Goal: Task Accomplishment & Management: Complete application form

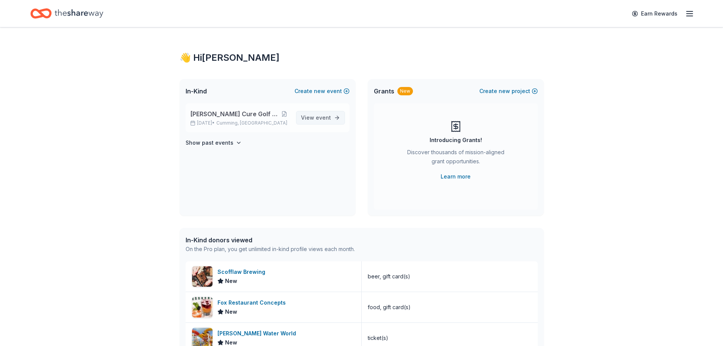
click at [314, 116] on span "View event" at bounding box center [316, 117] width 30 height 9
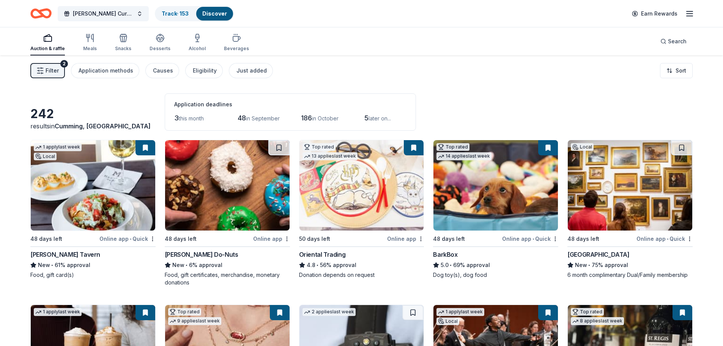
click at [53, 65] on button "Filter 2" at bounding box center [47, 70] width 35 height 15
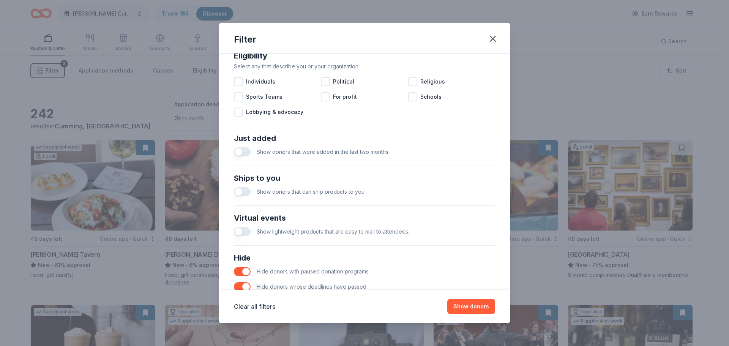
scroll to position [264, 0]
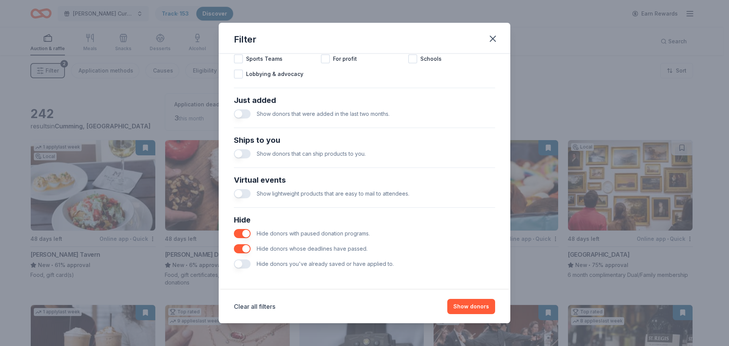
click at [241, 266] on button "button" at bounding box center [242, 263] width 17 height 9
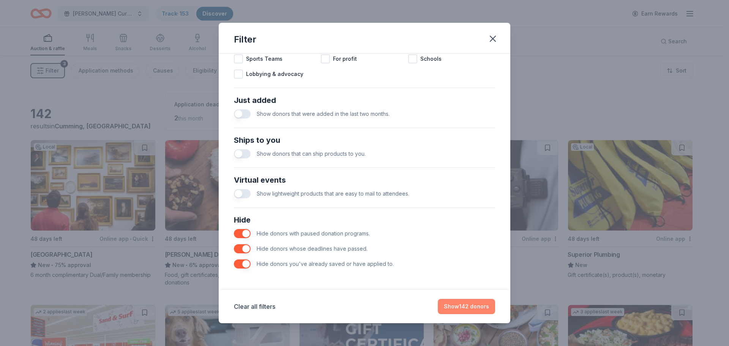
click at [462, 302] on button "Show 142 donors" at bounding box center [466, 306] width 57 height 15
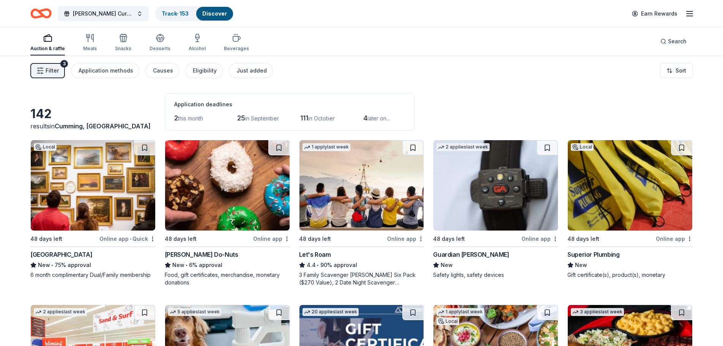
click at [54, 74] on span "Filter" at bounding box center [52, 70] width 13 height 9
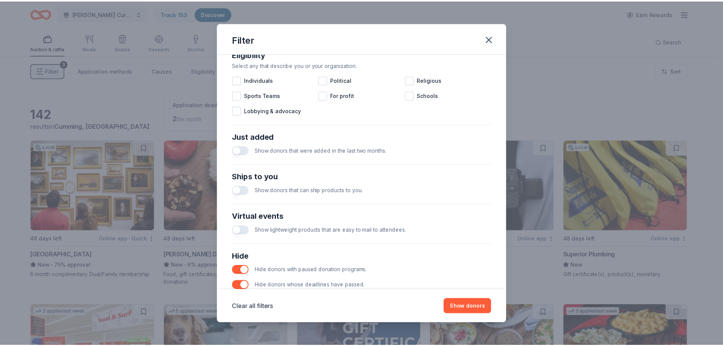
scroll to position [264, 0]
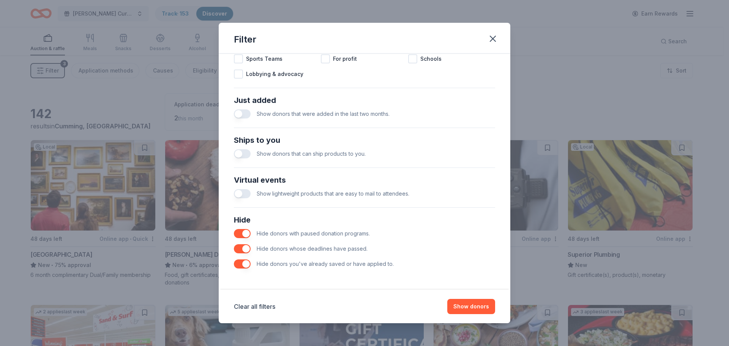
click at [237, 265] on button "button" at bounding box center [242, 263] width 17 height 9
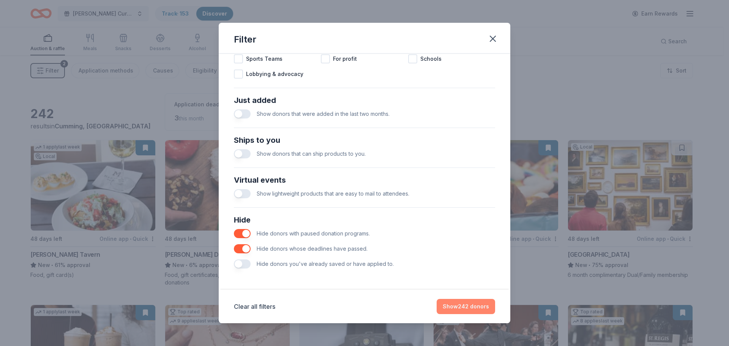
click at [459, 304] on button "Show 242 donors" at bounding box center [466, 306] width 58 height 15
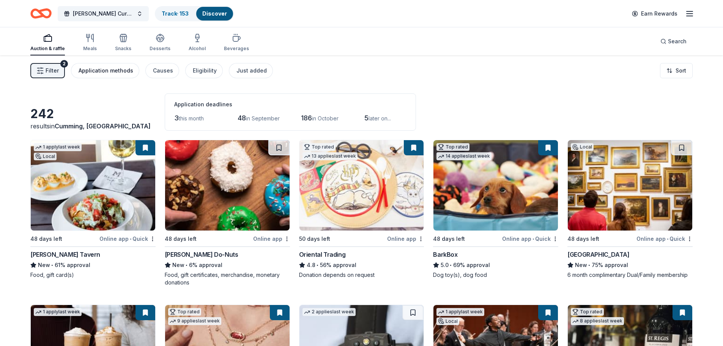
click at [122, 71] on div "Application methods" at bounding box center [106, 70] width 55 height 9
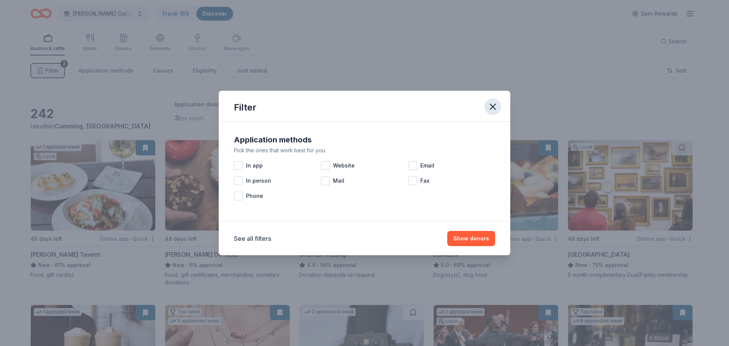
click at [493, 106] on icon "button" at bounding box center [492, 106] width 5 height 5
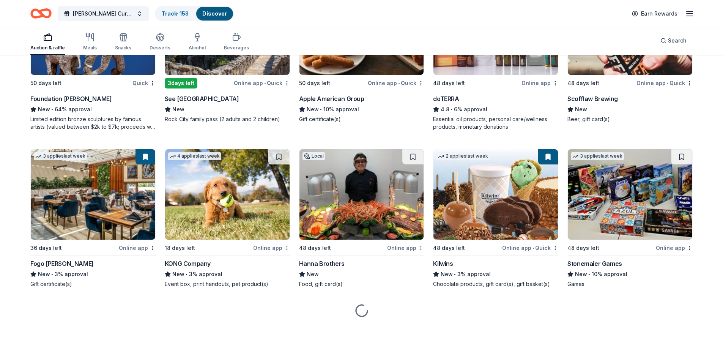
scroll to position [2113, 0]
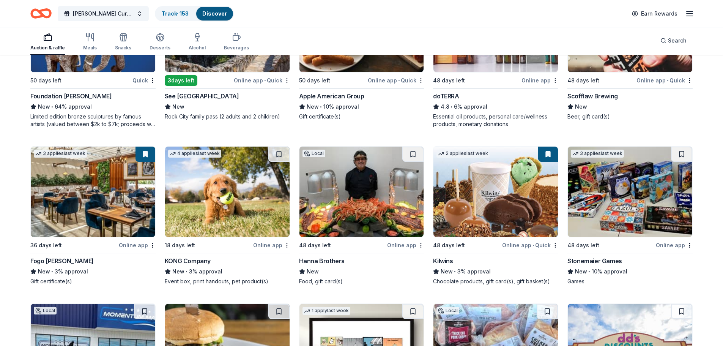
click at [101, 200] on img at bounding box center [93, 192] width 125 height 90
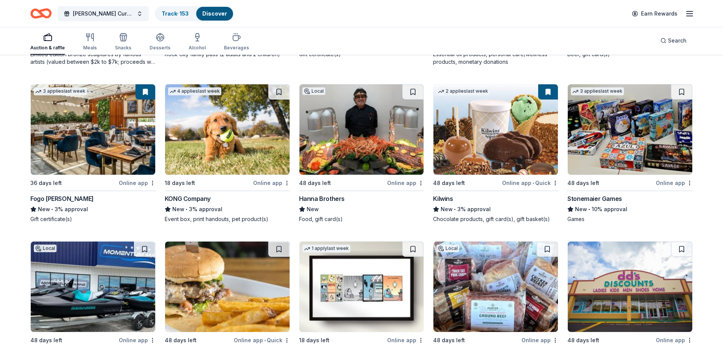
scroll to position [2189, 0]
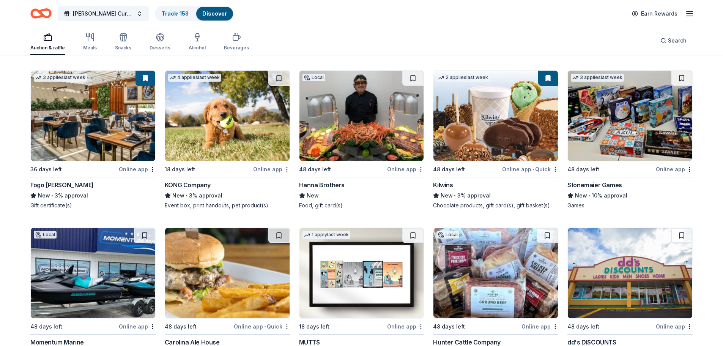
click at [500, 127] on img at bounding box center [496, 116] width 125 height 90
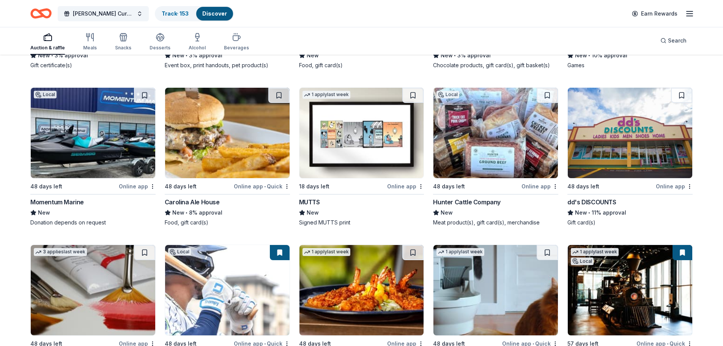
scroll to position [2341, 0]
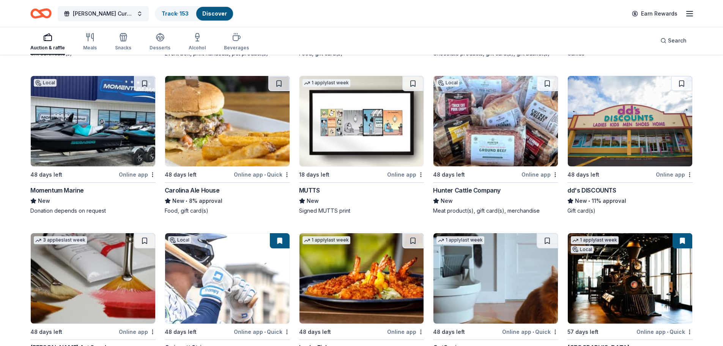
click at [66, 139] on img at bounding box center [93, 121] width 125 height 90
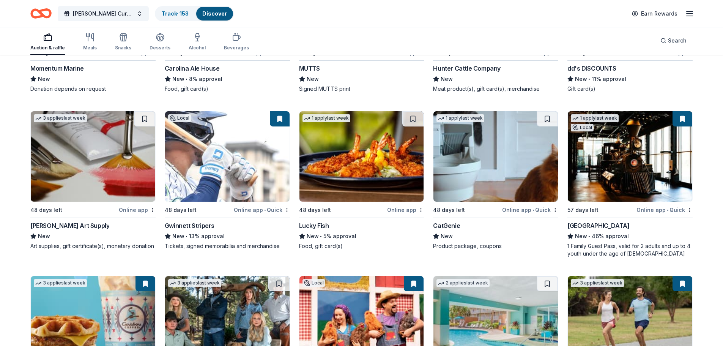
scroll to position [2511, 0]
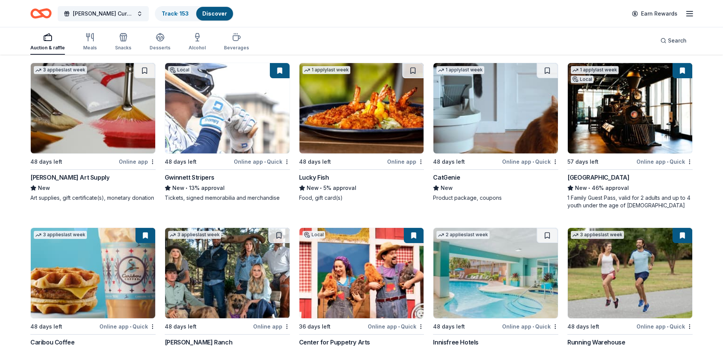
click at [213, 100] on img at bounding box center [227, 108] width 125 height 90
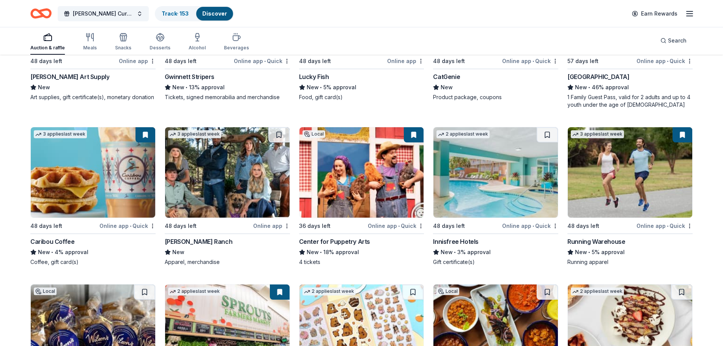
scroll to position [2625, 0]
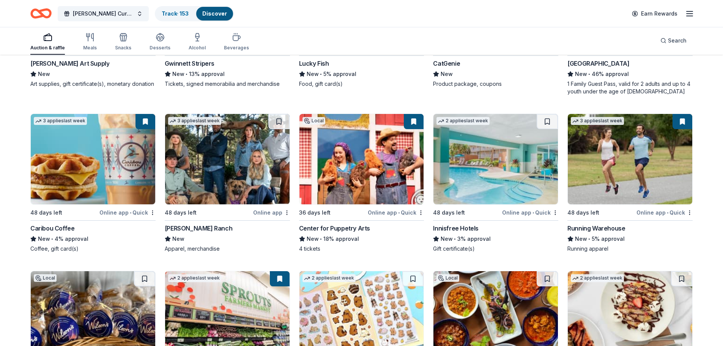
click at [491, 171] on img at bounding box center [496, 159] width 125 height 90
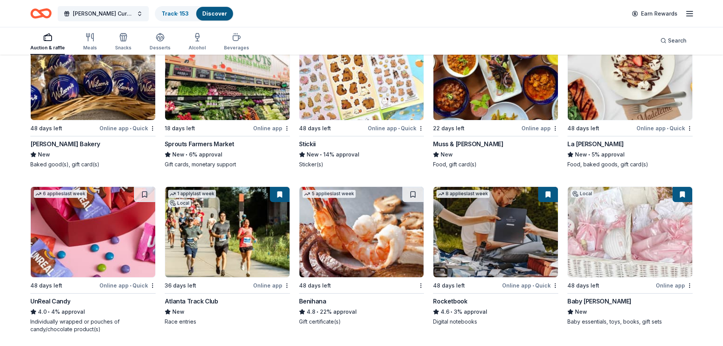
scroll to position [2852, 0]
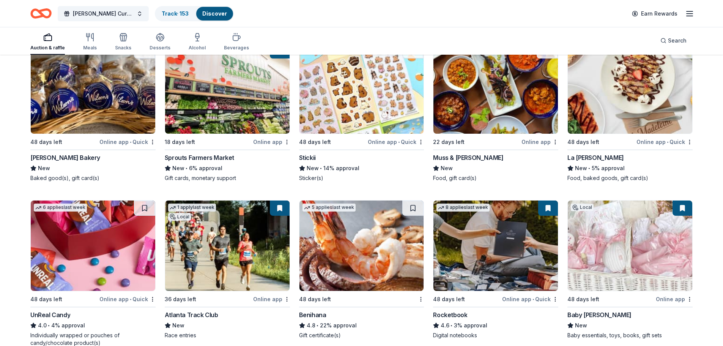
click at [621, 250] on img at bounding box center [630, 245] width 125 height 90
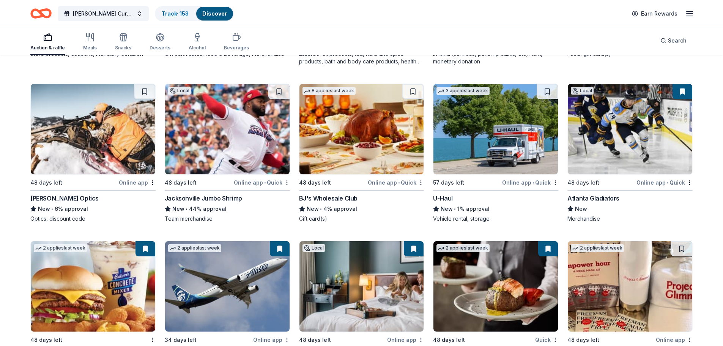
scroll to position [3514, 0]
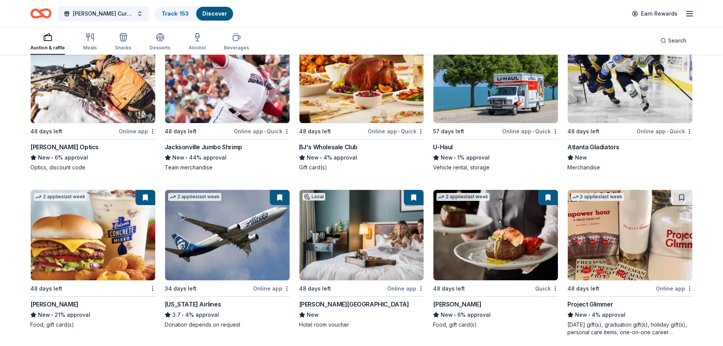
click at [625, 79] on img at bounding box center [630, 78] width 125 height 90
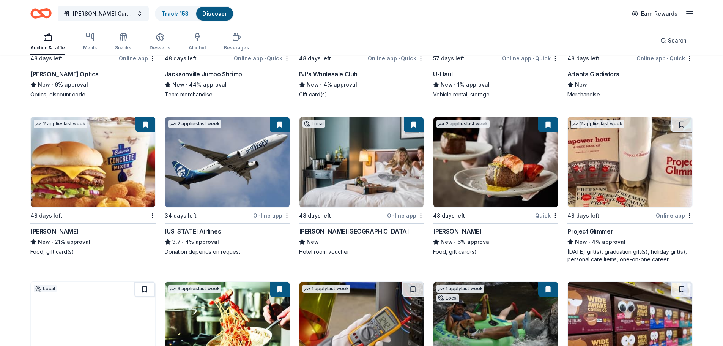
scroll to position [3590, 0]
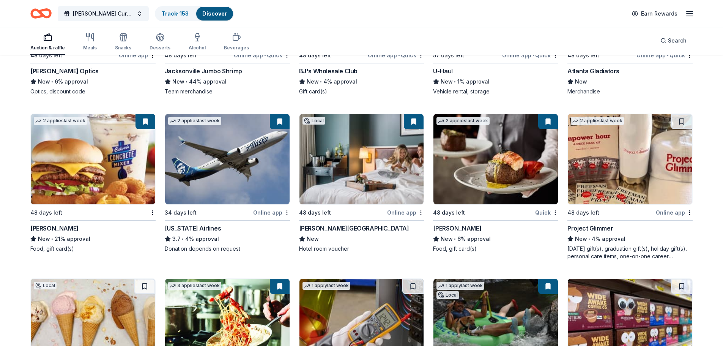
click at [490, 156] on img at bounding box center [496, 159] width 125 height 90
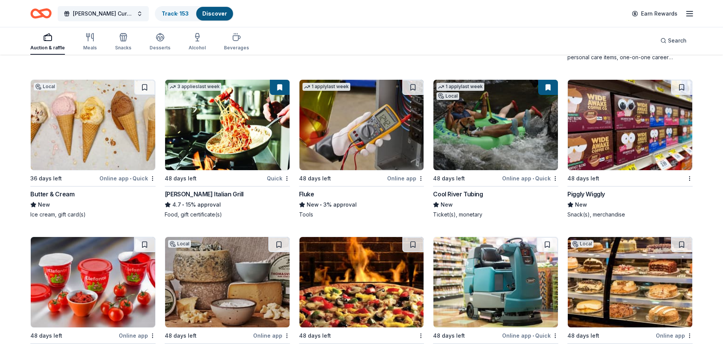
scroll to position [3798, 0]
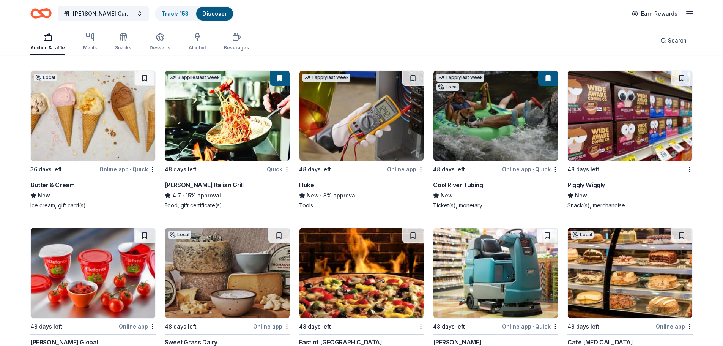
click at [482, 120] on img at bounding box center [496, 116] width 125 height 90
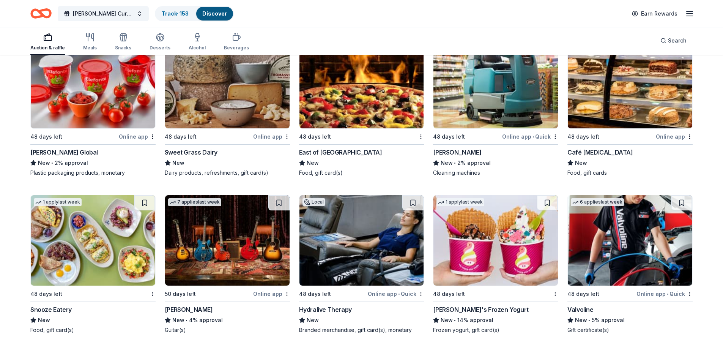
scroll to position [3950, 0]
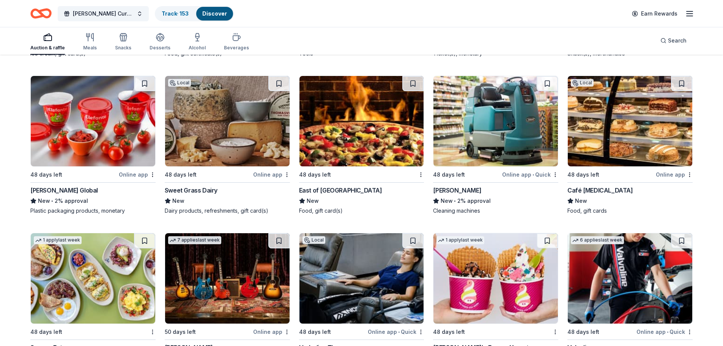
click at [628, 120] on img at bounding box center [630, 121] width 125 height 90
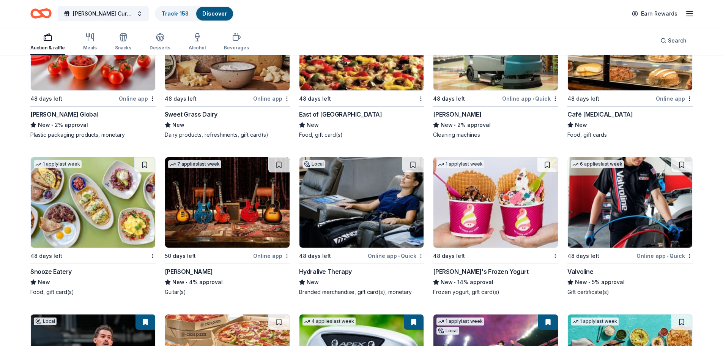
scroll to position [4064, 0]
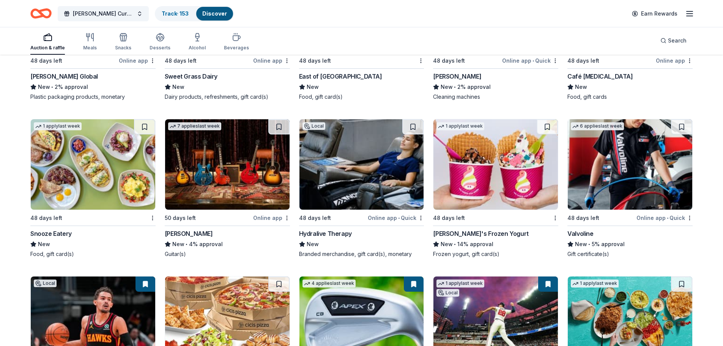
click at [365, 162] on img at bounding box center [362, 164] width 125 height 90
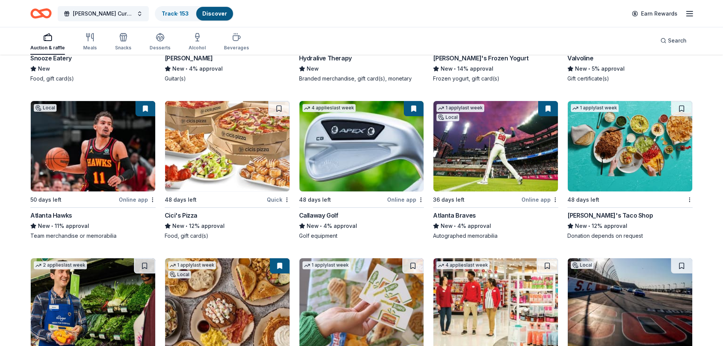
scroll to position [4254, 0]
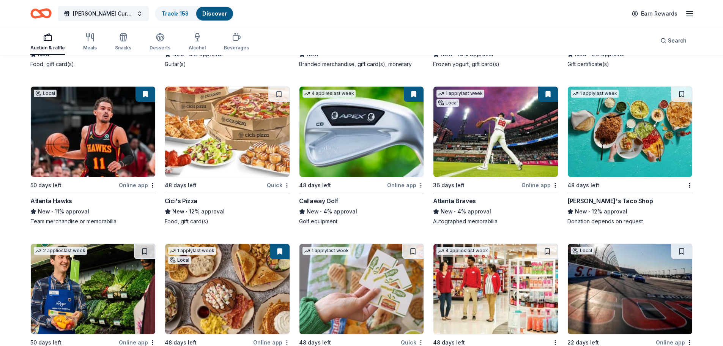
click at [102, 123] on img at bounding box center [93, 132] width 125 height 90
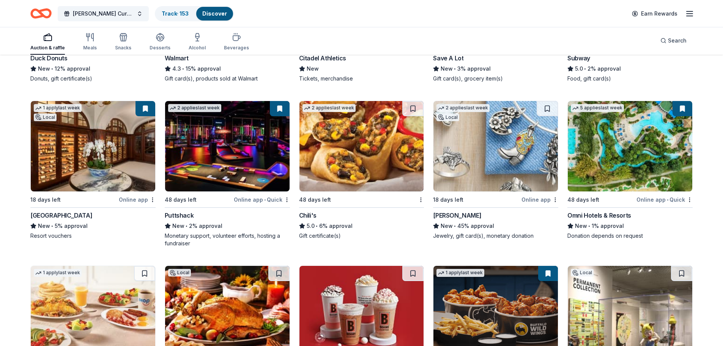
scroll to position [4757, 0]
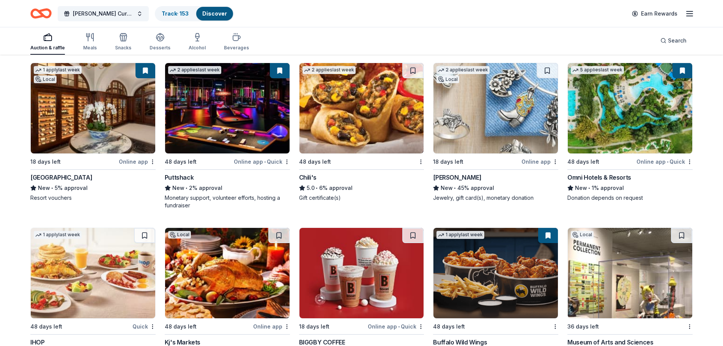
click at [629, 103] on img at bounding box center [630, 108] width 125 height 90
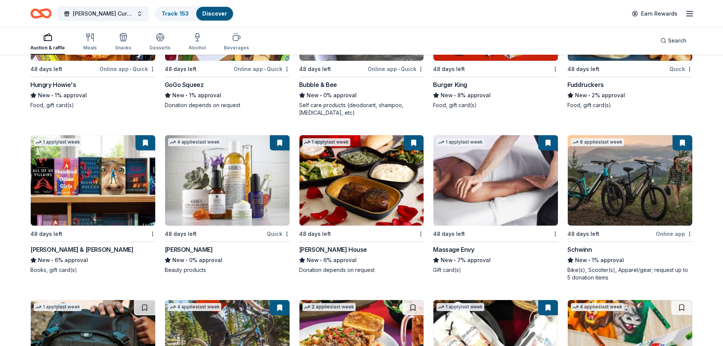
scroll to position [5666, 0]
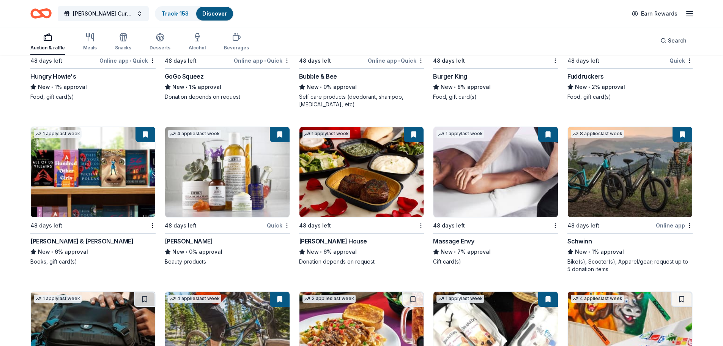
click at [489, 169] on img at bounding box center [496, 172] width 125 height 90
click at [344, 177] on img at bounding box center [362, 172] width 125 height 90
click at [215, 178] on img at bounding box center [227, 172] width 125 height 90
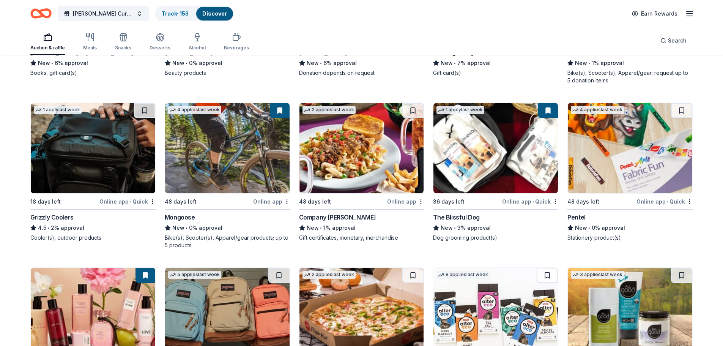
scroll to position [5894, 0]
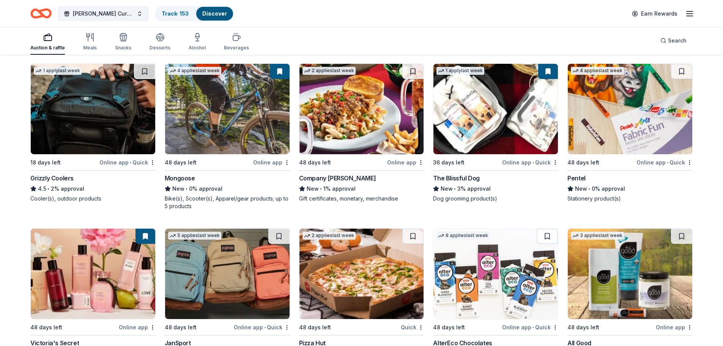
click at [96, 121] on img at bounding box center [93, 109] width 125 height 90
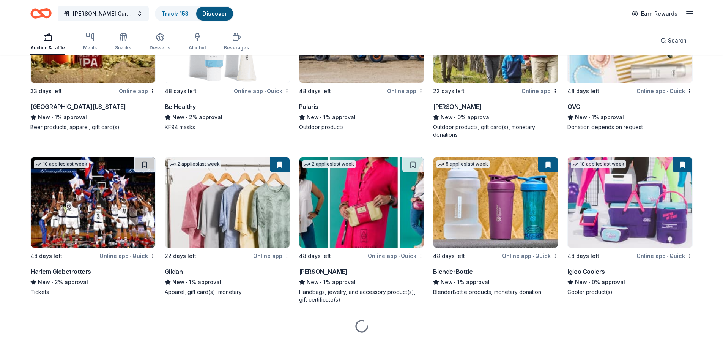
scroll to position [6313, 0]
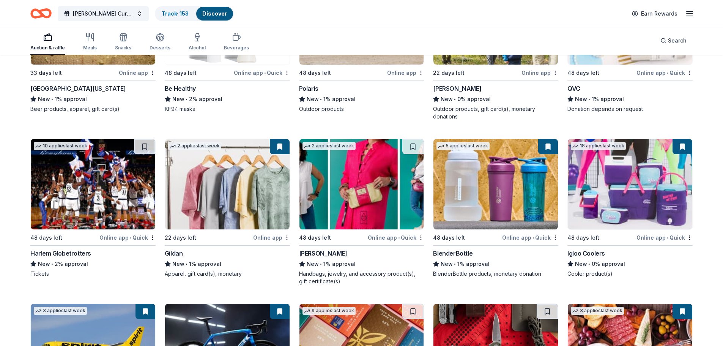
click at [88, 195] on img at bounding box center [93, 184] width 125 height 90
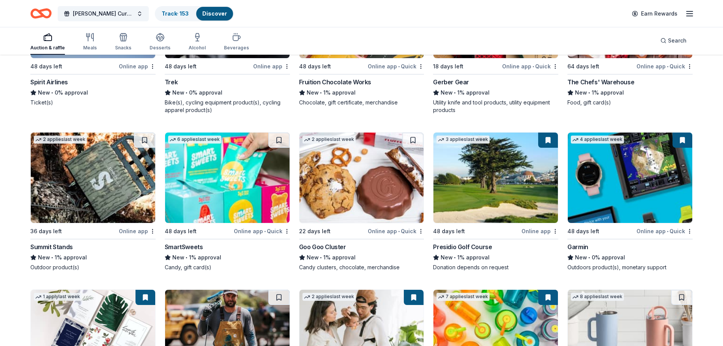
scroll to position [6693, 0]
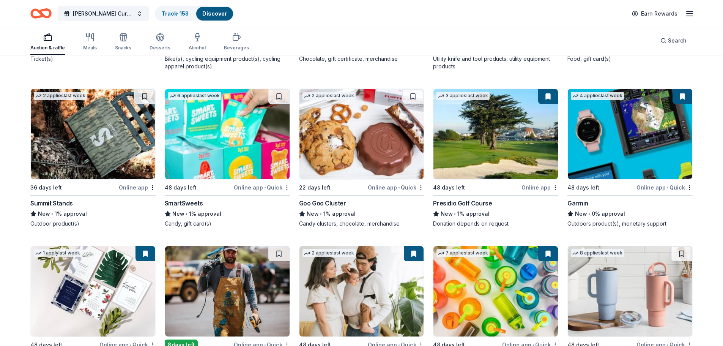
click at [491, 133] on img at bounding box center [496, 134] width 125 height 90
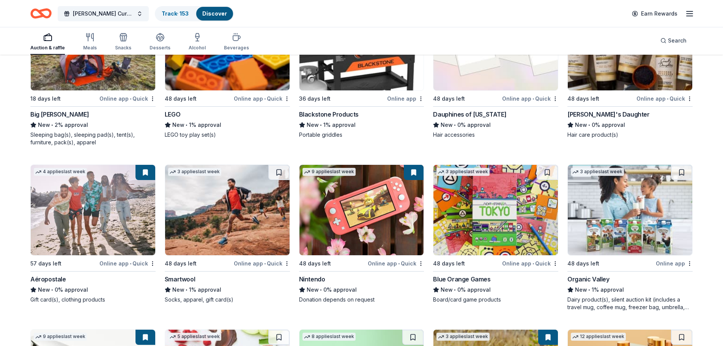
scroll to position [7185, 0]
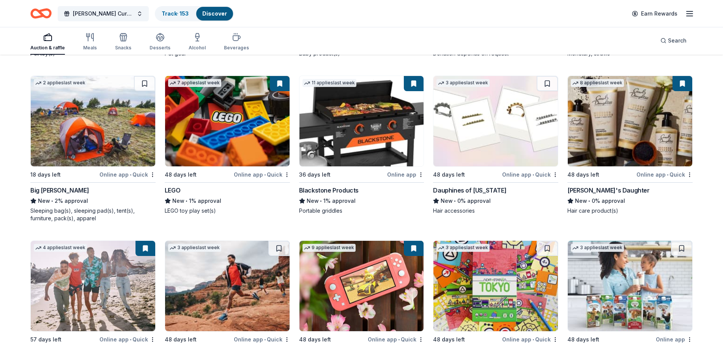
click at [209, 123] on img at bounding box center [227, 121] width 125 height 90
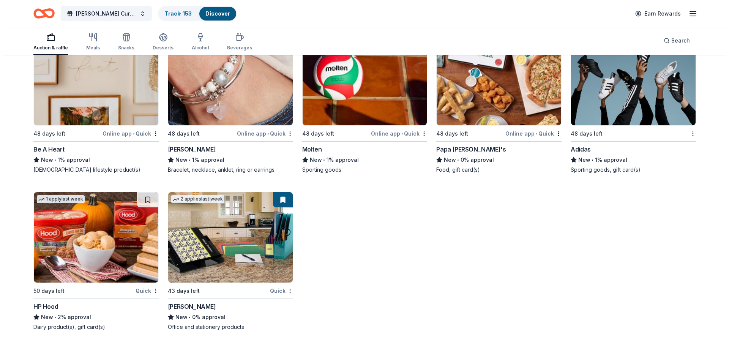
scroll to position [0, 0]
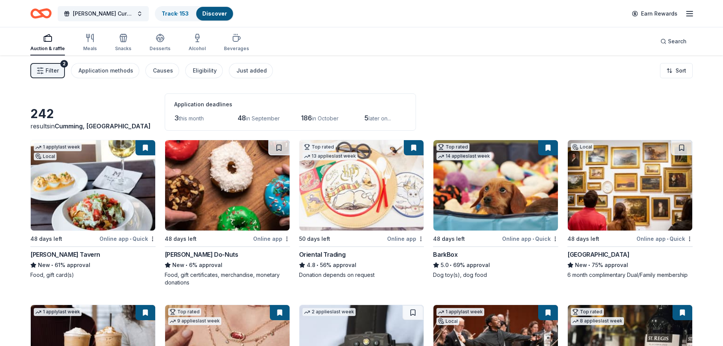
click at [183, 119] on span "this month" at bounding box center [191, 118] width 25 height 6
click at [201, 71] on div "Eligibility" at bounding box center [205, 70] width 24 height 9
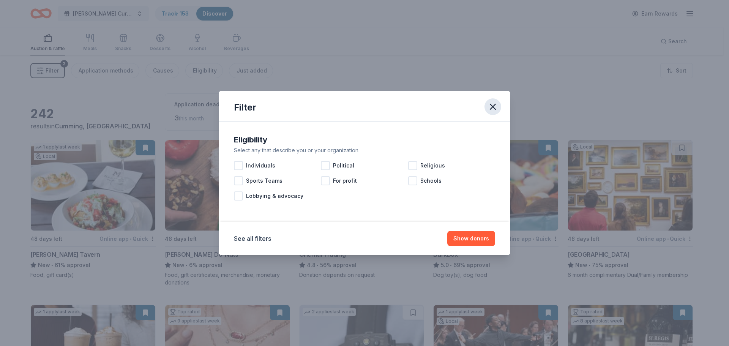
click at [492, 106] on icon "button" at bounding box center [492, 106] width 5 height 5
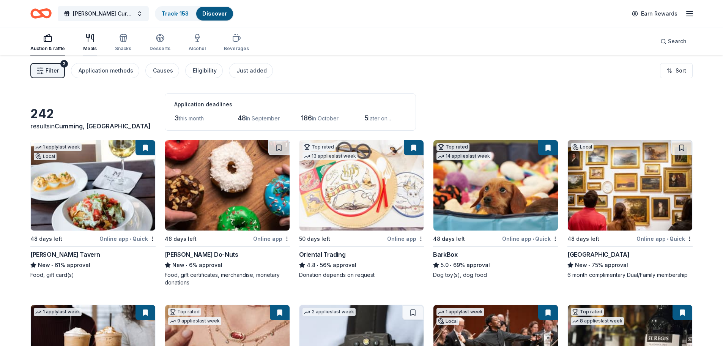
click at [84, 46] on div "Meals" at bounding box center [90, 49] width 14 height 6
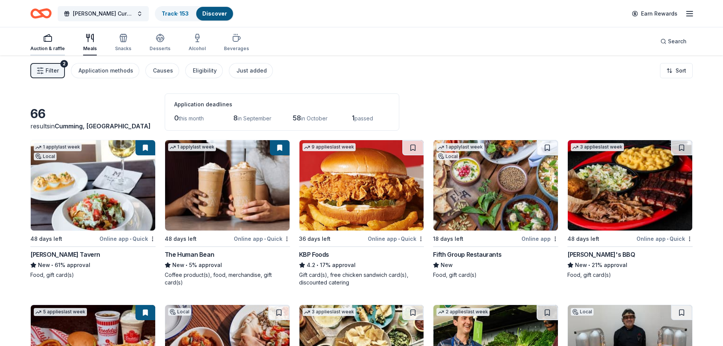
click at [46, 41] on rect "button" at bounding box center [48, 38] width 8 height 5
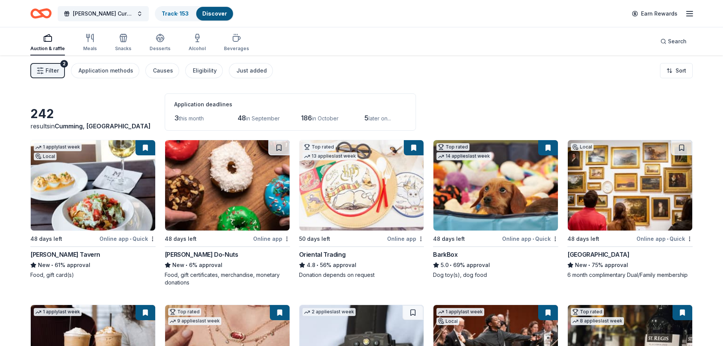
click at [44, 62] on div "Filter 2 Application methods Causes Eligibility Just added Sort" at bounding box center [361, 70] width 723 height 30
click at [47, 71] on span "Filter" at bounding box center [52, 70] width 13 height 9
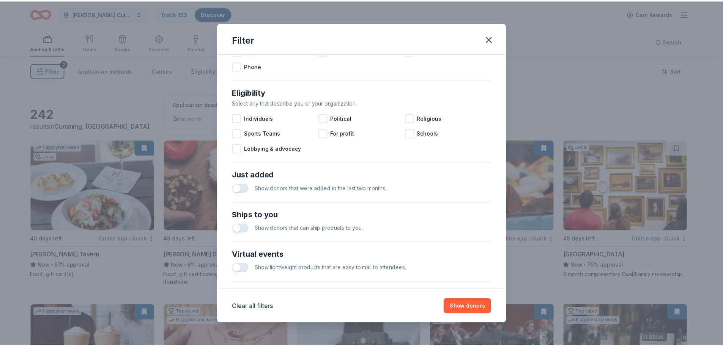
scroll to position [264, 0]
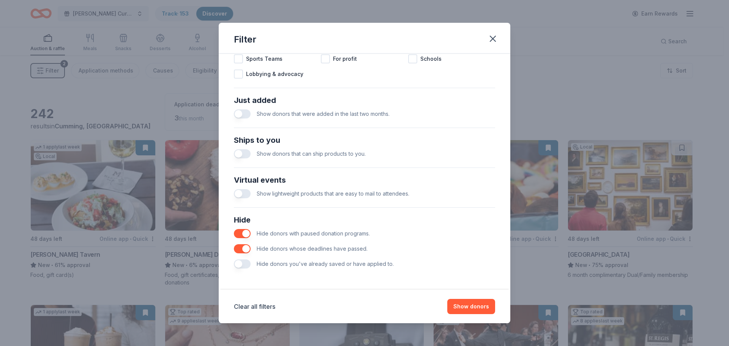
click at [241, 249] on button "button" at bounding box center [242, 248] width 17 height 9
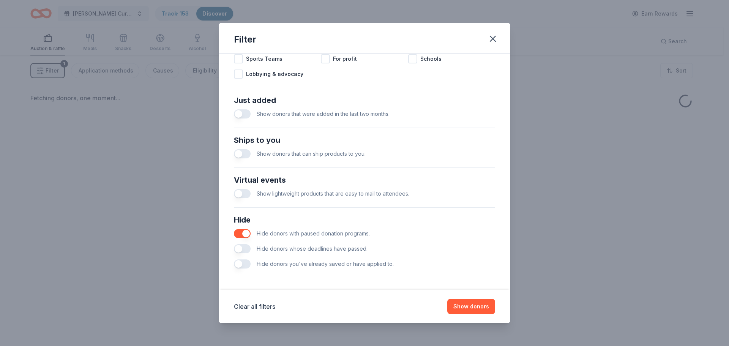
click at [242, 232] on button "button" at bounding box center [242, 233] width 17 height 9
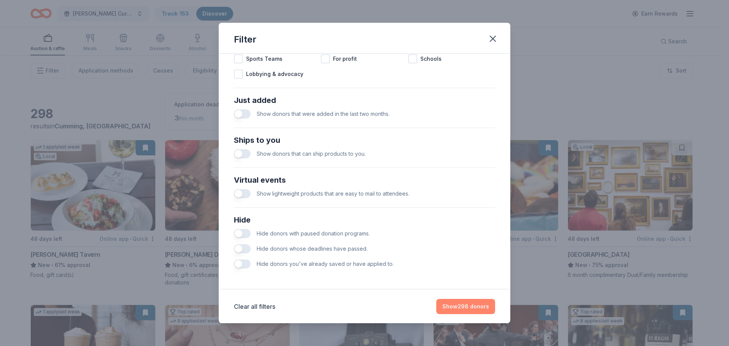
click at [471, 306] on button "Show 298 donors" at bounding box center [465, 306] width 59 height 15
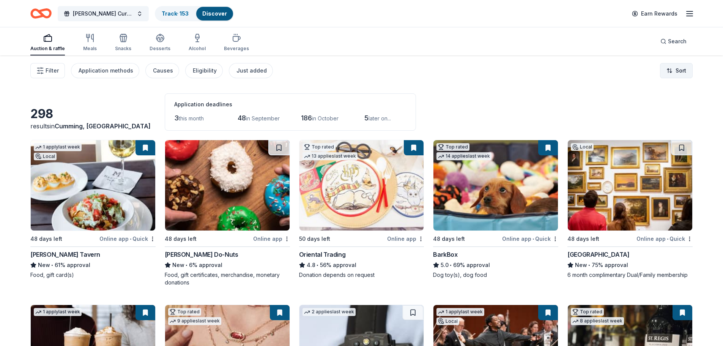
click at [674, 71] on html "Collins Cure Golf Tournament Track · 153 Discover Earn Rewards Auction & raffle…" at bounding box center [361, 173] width 723 height 346
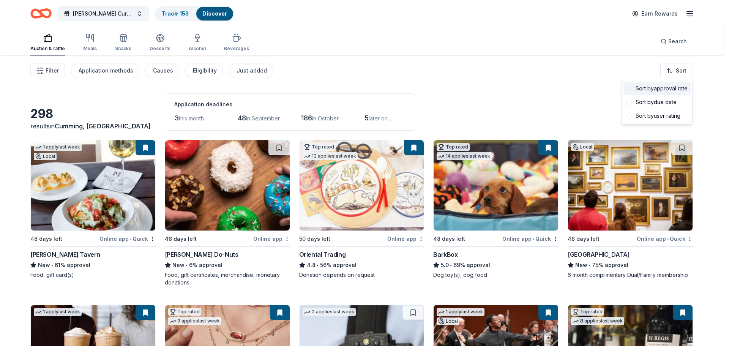
click at [630, 90] on span at bounding box center [628, 88] width 5 height 5
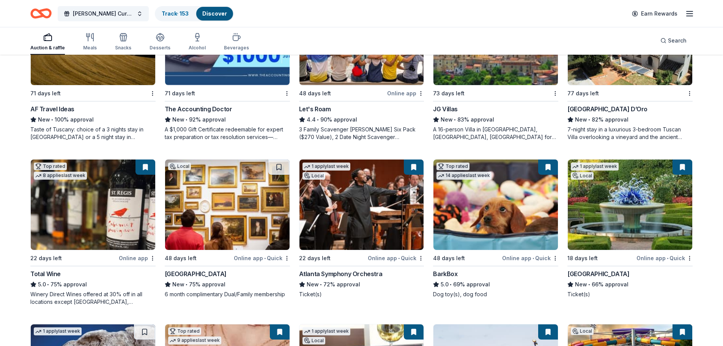
scroll to position [152, 0]
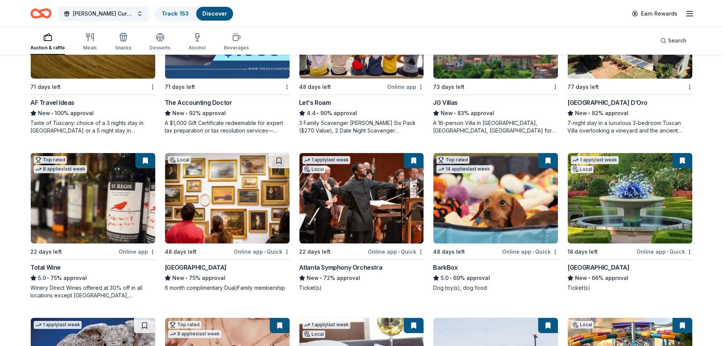
click at [637, 189] on img at bounding box center [630, 198] width 125 height 90
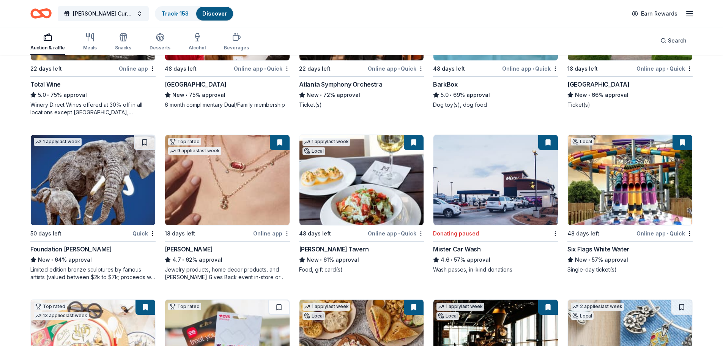
scroll to position [342, 0]
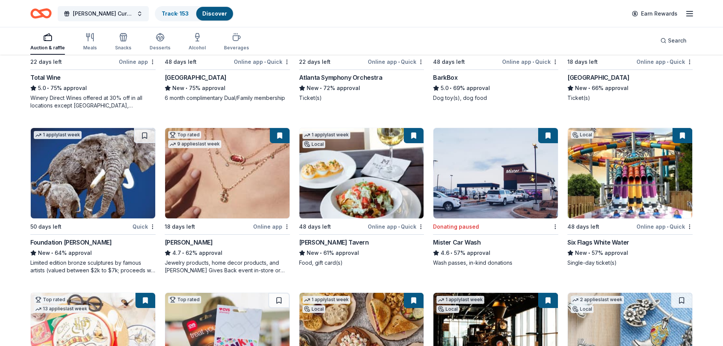
click at [355, 182] on img at bounding box center [362, 173] width 125 height 90
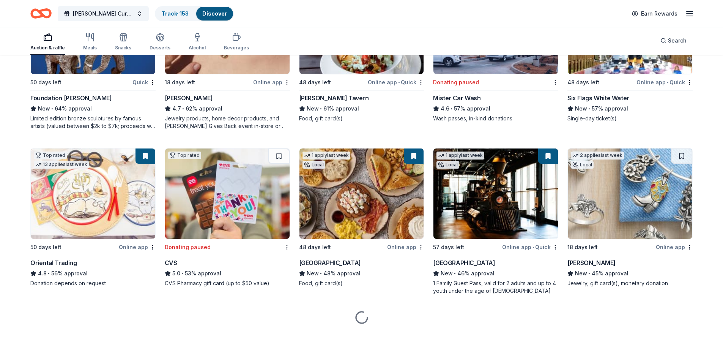
scroll to position [494, 0]
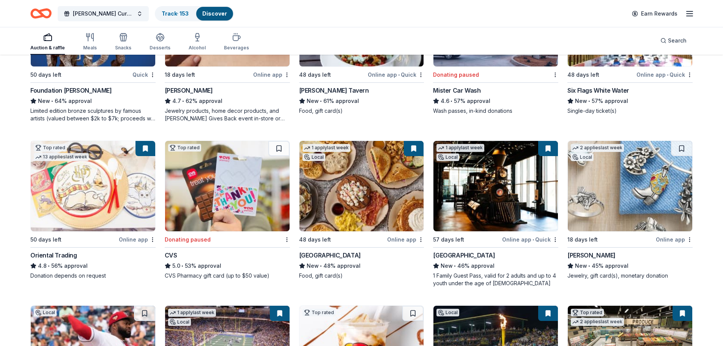
click at [348, 183] on img at bounding box center [362, 186] width 125 height 90
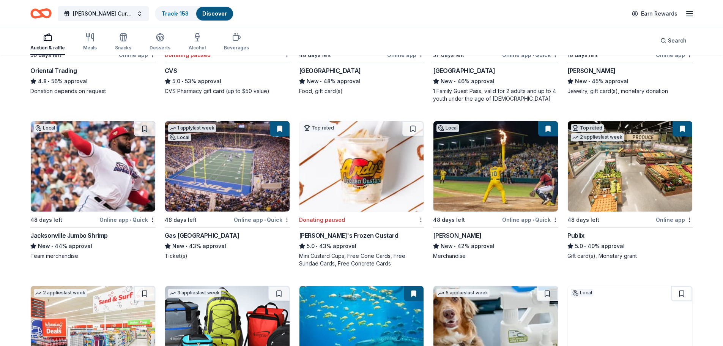
scroll to position [721, 0]
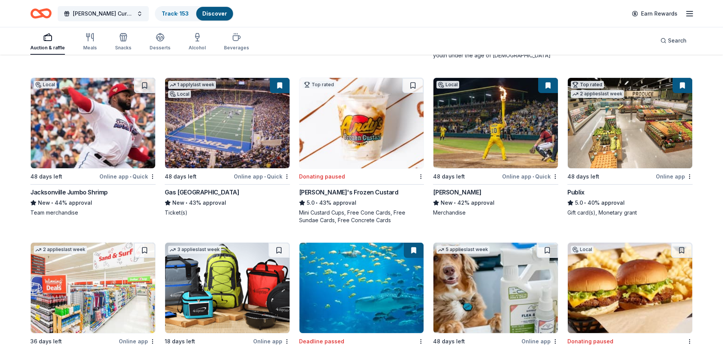
click at [626, 128] on img at bounding box center [630, 123] width 125 height 90
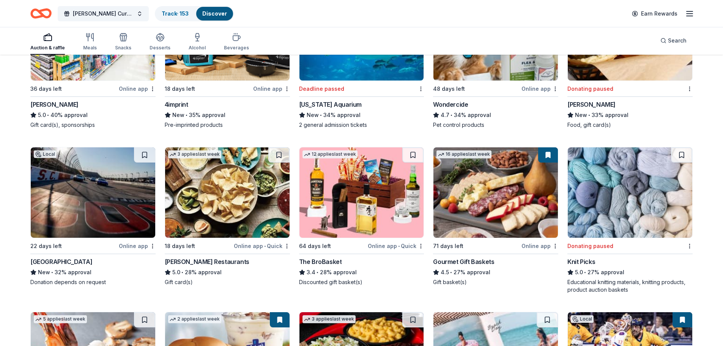
scroll to position [987, 0]
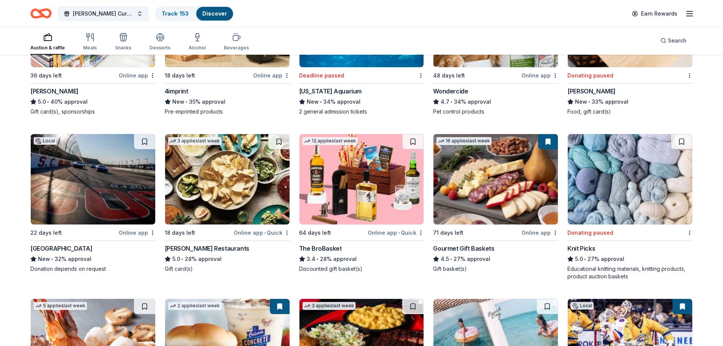
click at [353, 185] on img at bounding box center [362, 179] width 125 height 90
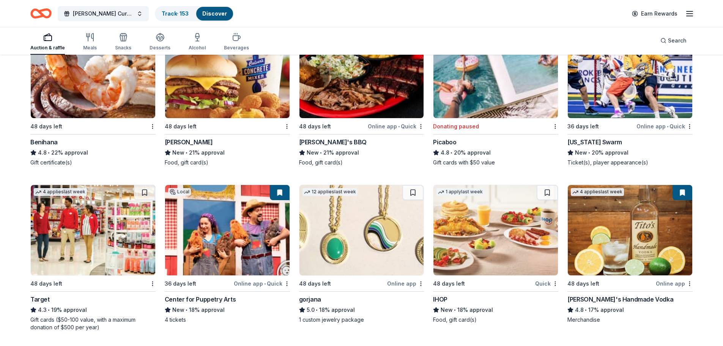
scroll to position [1291, 0]
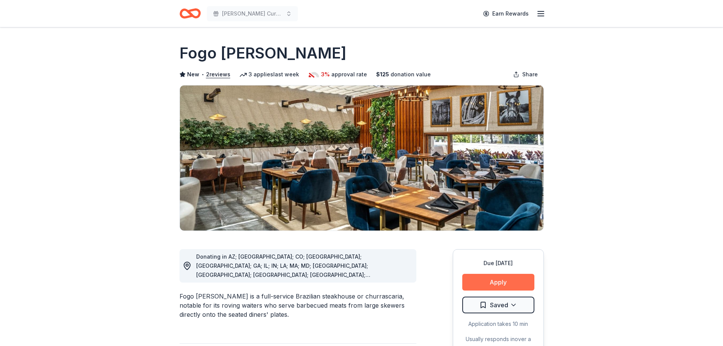
click at [498, 279] on button "Apply" at bounding box center [498, 282] width 72 height 17
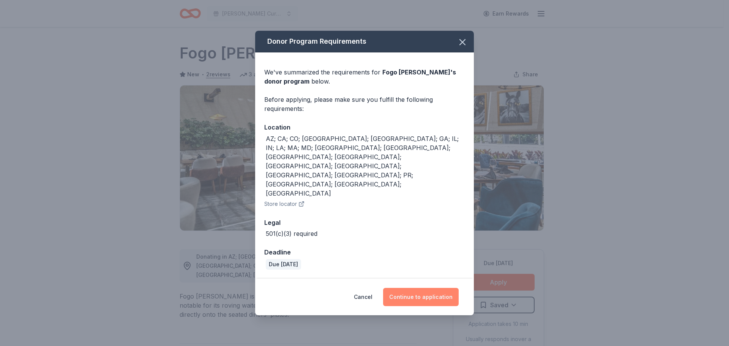
click at [427, 288] on button "Continue to application" at bounding box center [421, 297] width 76 height 18
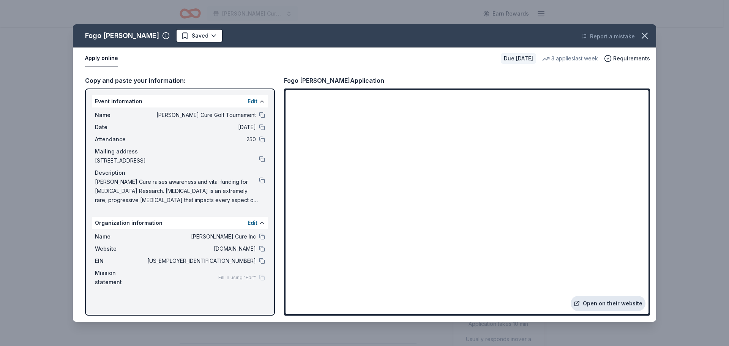
click at [594, 299] on link "Open on their website" at bounding box center [608, 303] width 75 height 15
click at [262, 260] on button at bounding box center [262, 261] width 6 height 6
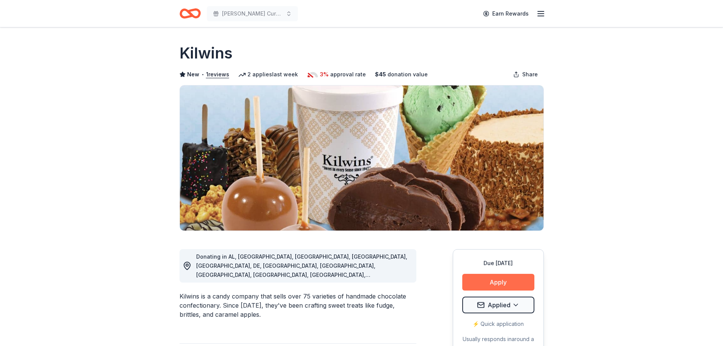
click at [499, 279] on button "Apply" at bounding box center [498, 282] width 72 height 17
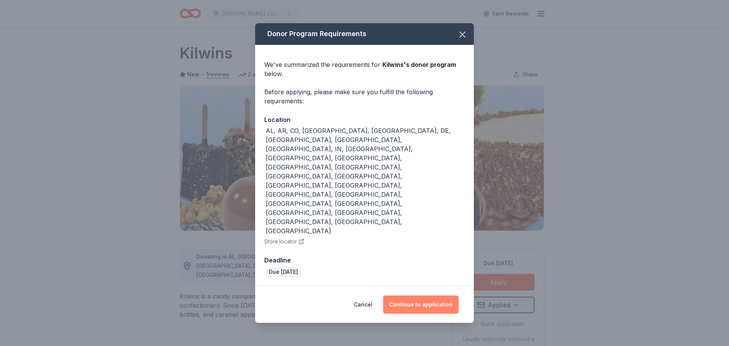
click at [427, 295] on button "Continue to application" at bounding box center [421, 304] width 76 height 18
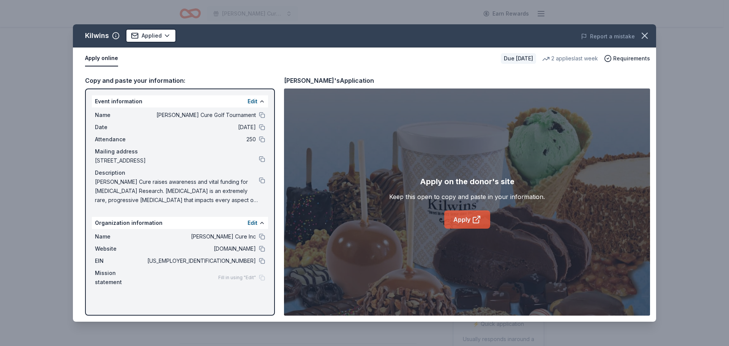
click at [469, 226] on link "Apply" at bounding box center [467, 219] width 46 height 18
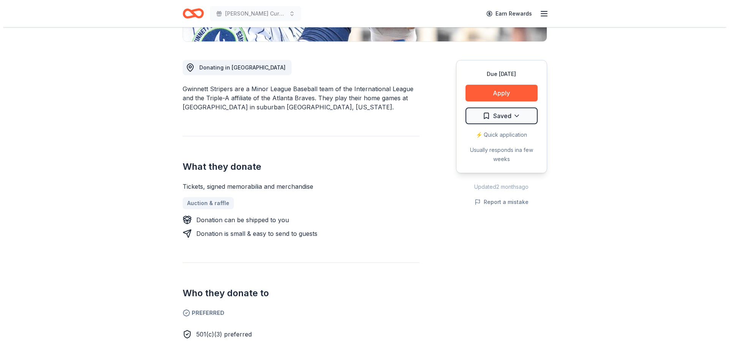
scroll to position [190, 0]
click at [500, 90] on button "Apply" at bounding box center [498, 92] width 72 height 17
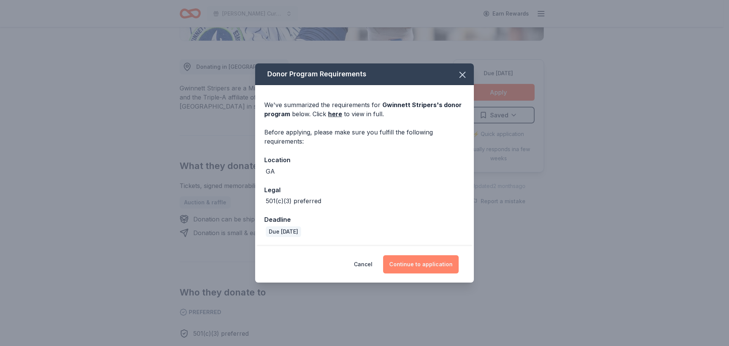
click at [415, 261] on button "Continue to application" at bounding box center [421, 264] width 76 height 18
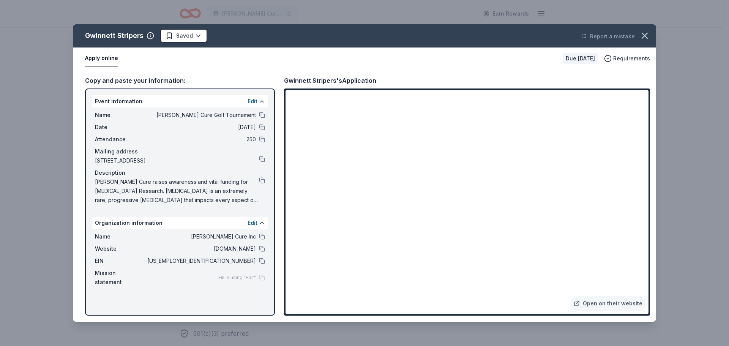
click at [238, 260] on span "99-3849088" at bounding box center [201, 260] width 110 height 9
click at [261, 259] on button at bounding box center [262, 261] width 6 height 6
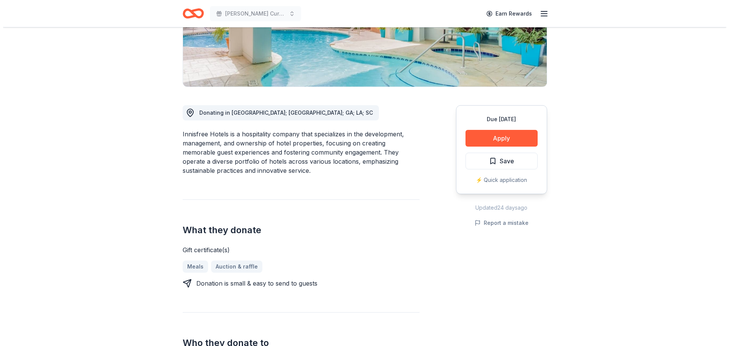
scroll to position [114, 0]
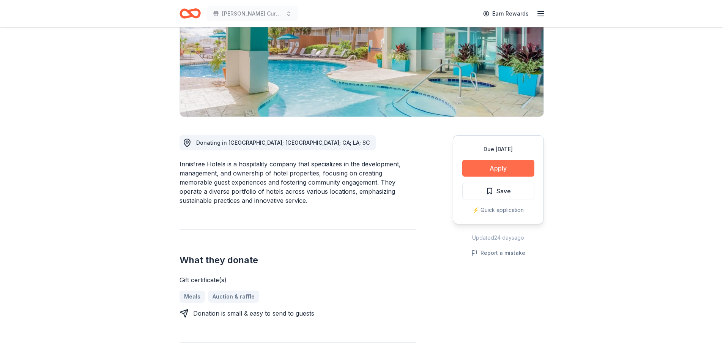
click at [500, 166] on button "Apply" at bounding box center [498, 168] width 72 height 17
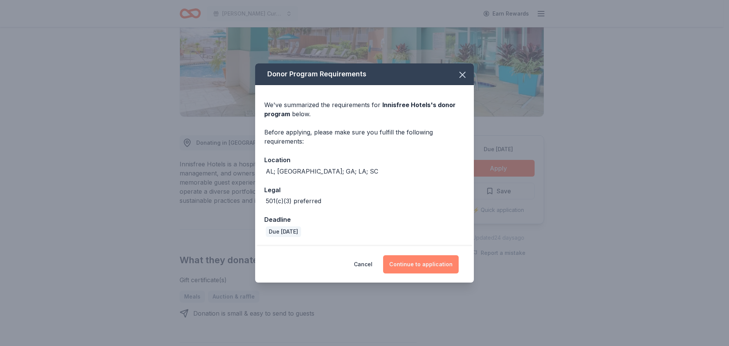
click at [423, 265] on button "Continue to application" at bounding box center [421, 264] width 76 height 18
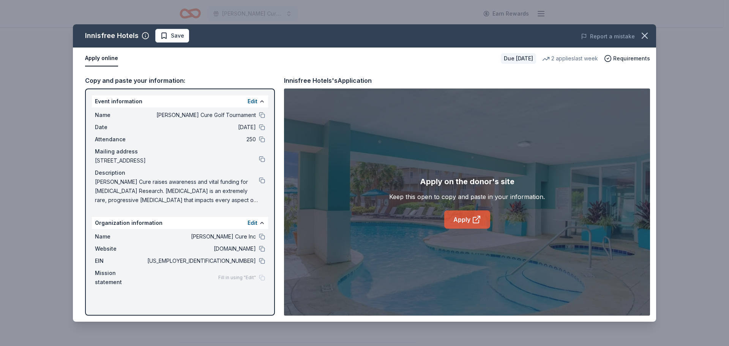
click at [465, 219] on link "Apply" at bounding box center [467, 219] width 46 height 18
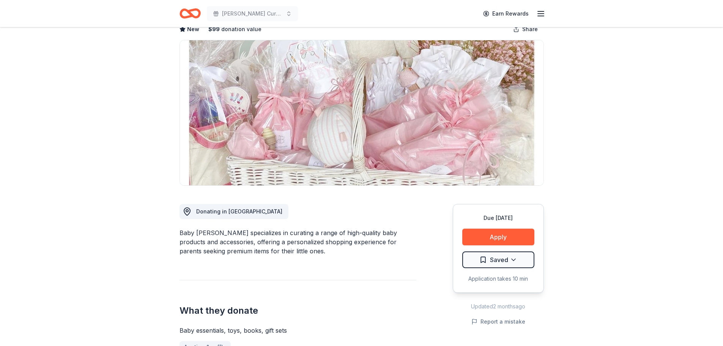
scroll to position [38, 0]
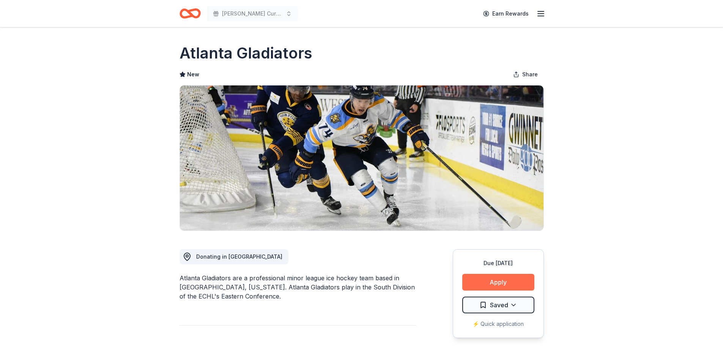
click at [510, 279] on button "Apply" at bounding box center [498, 282] width 72 height 17
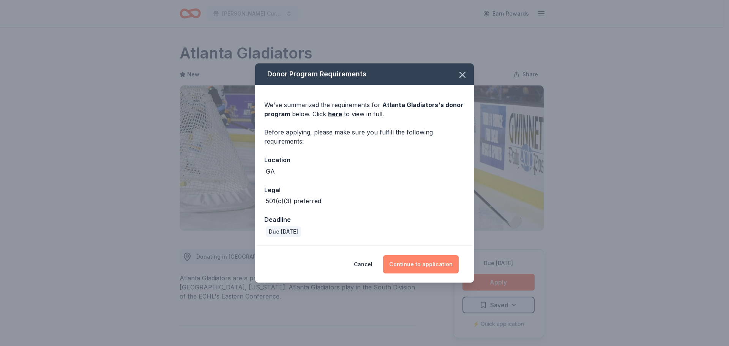
click at [422, 262] on button "Continue to application" at bounding box center [421, 264] width 76 height 18
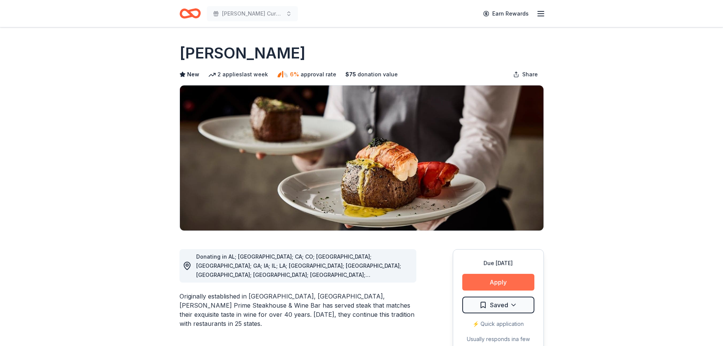
click at [493, 281] on button "Apply" at bounding box center [498, 282] width 72 height 17
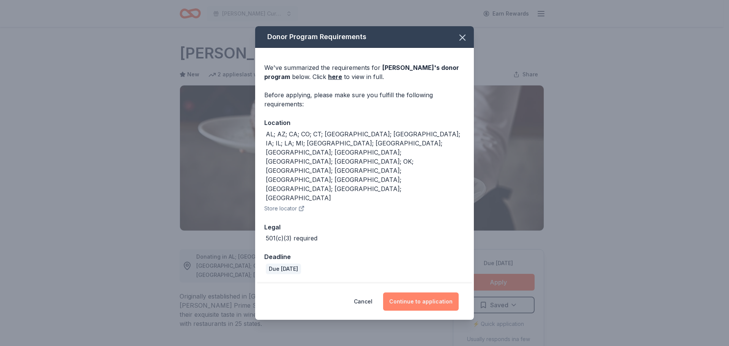
click at [421, 292] on button "Continue to application" at bounding box center [421, 301] width 76 height 18
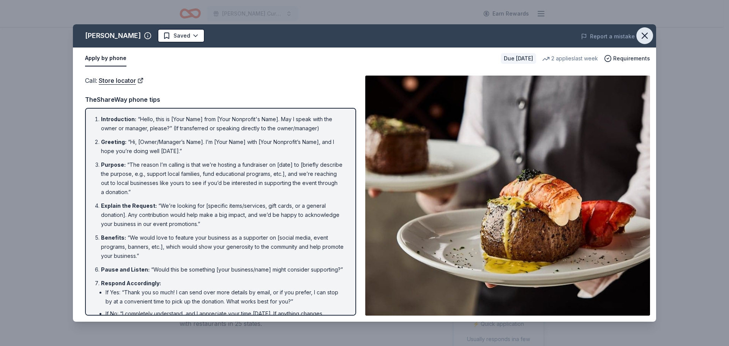
click at [645, 36] on icon "button" at bounding box center [644, 35] width 5 height 5
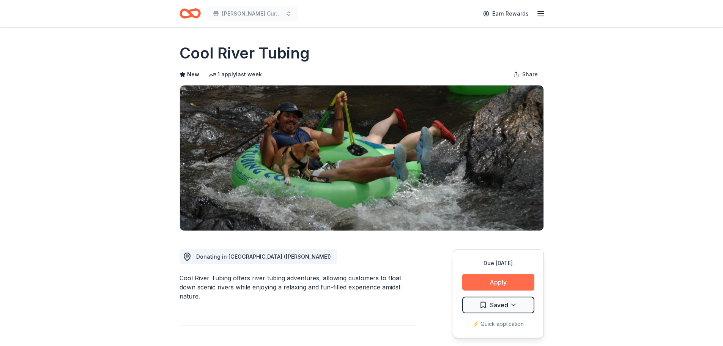
click at [500, 282] on button "Apply" at bounding box center [498, 282] width 72 height 17
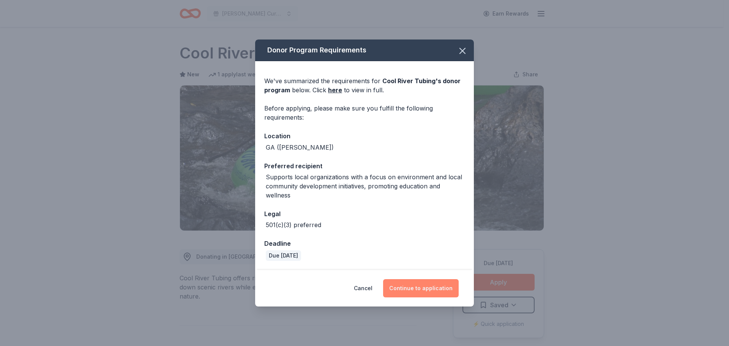
click at [425, 290] on button "Continue to application" at bounding box center [421, 288] width 76 height 18
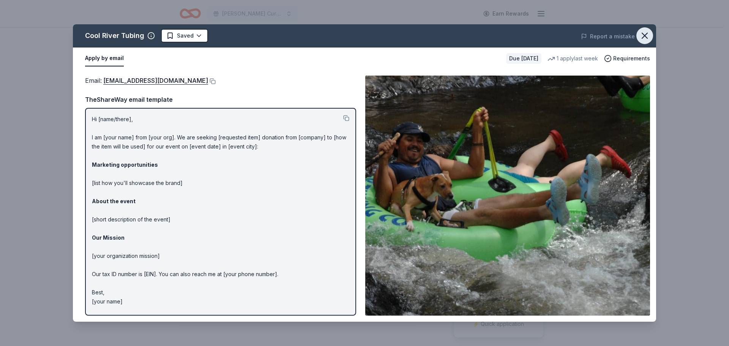
click at [641, 33] on icon "button" at bounding box center [644, 35] width 11 height 11
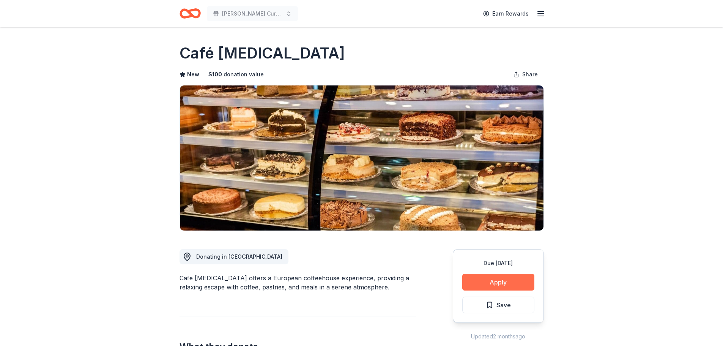
click at [505, 284] on button "Apply" at bounding box center [498, 282] width 72 height 17
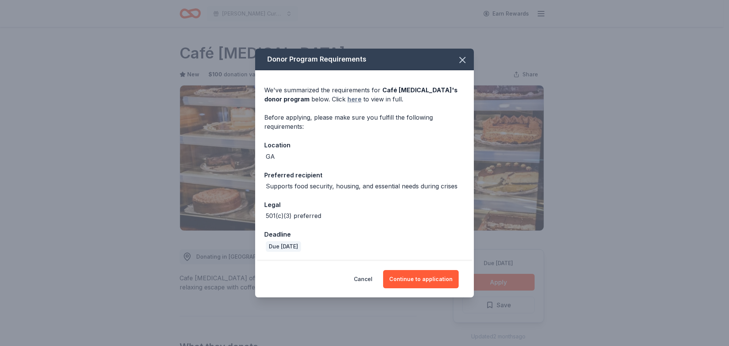
click at [347, 100] on link "here" at bounding box center [354, 99] width 14 height 9
click at [430, 282] on button "Continue to application" at bounding box center [421, 279] width 76 height 18
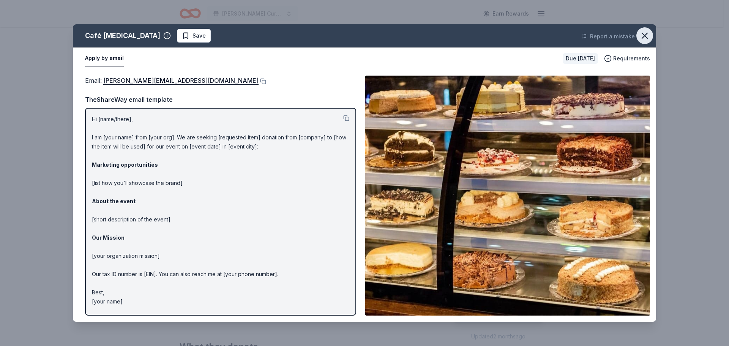
click at [643, 36] on icon "button" at bounding box center [644, 35] width 11 height 11
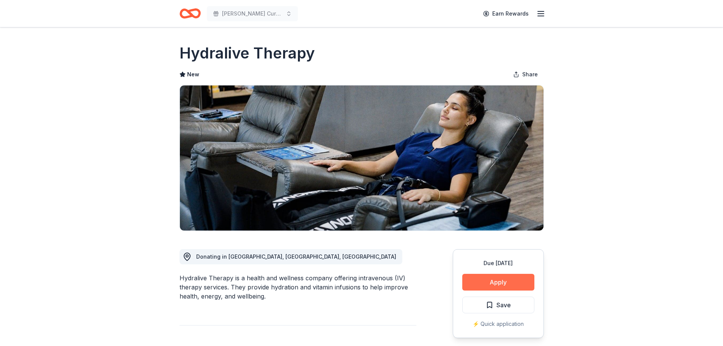
click at [505, 280] on button "Apply" at bounding box center [498, 282] width 72 height 17
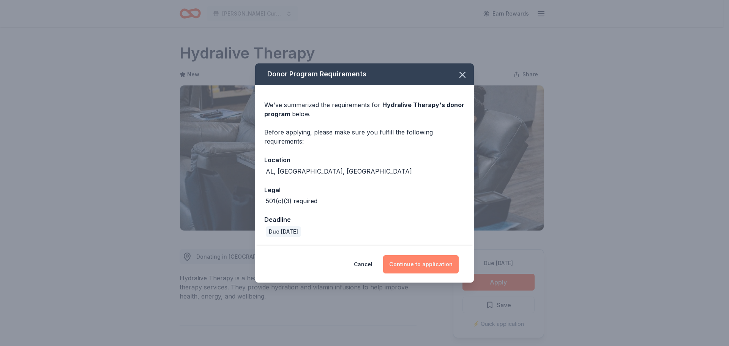
click at [424, 265] on button "Continue to application" at bounding box center [421, 264] width 76 height 18
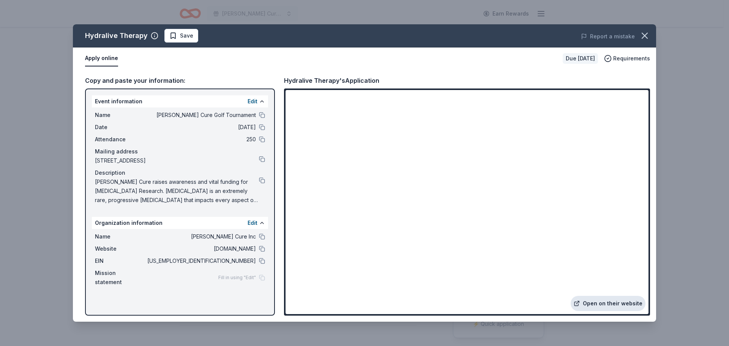
click at [610, 303] on link "Open on their website" at bounding box center [608, 303] width 75 height 15
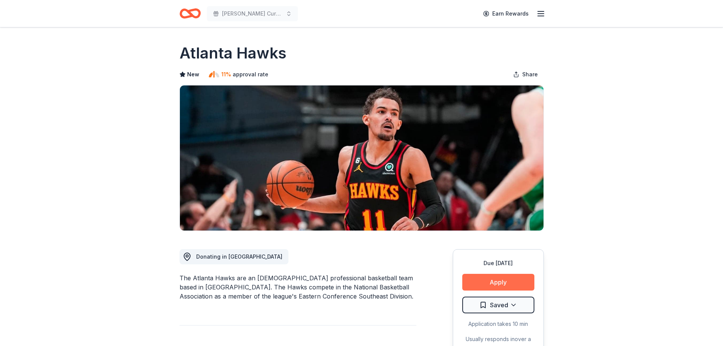
click at [505, 279] on button "Apply" at bounding box center [498, 282] width 72 height 17
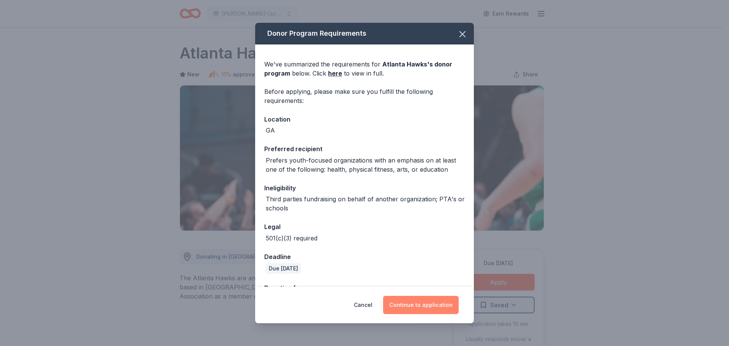
click at [421, 305] on button "Continue to application" at bounding box center [421, 305] width 76 height 18
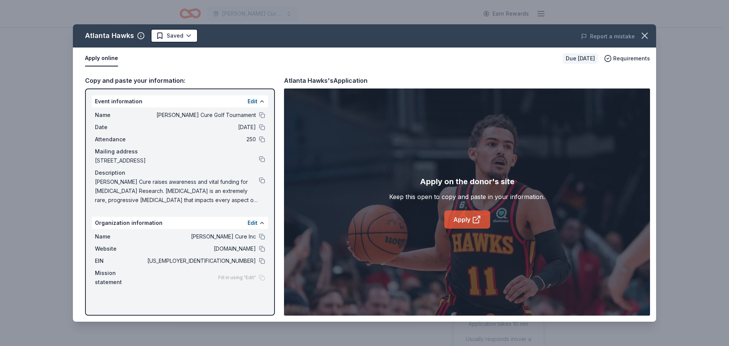
click at [469, 221] on link "Apply" at bounding box center [467, 219] width 46 height 18
click at [261, 260] on button at bounding box center [262, 261] width 6 height 6
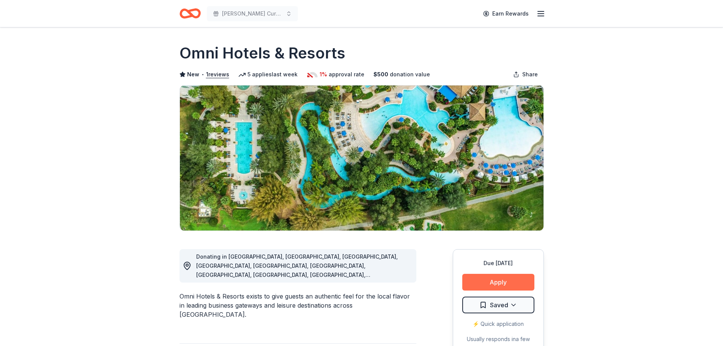
click at [502, 284] on button "Apply" at bounding box center [498, 282] width 72 height 17
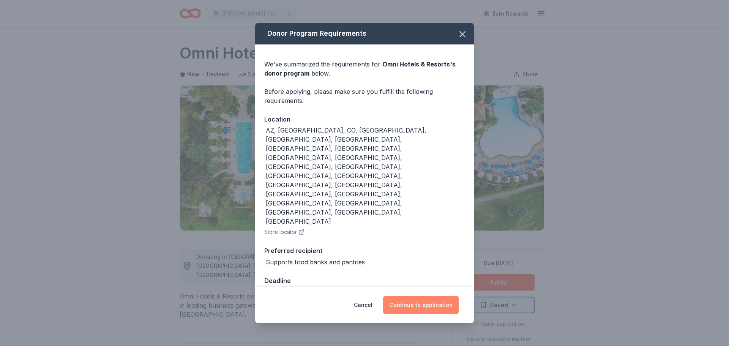
click at [419, 296] on button "Continue to application" at bounding box center [421, 305] width 76 height 18
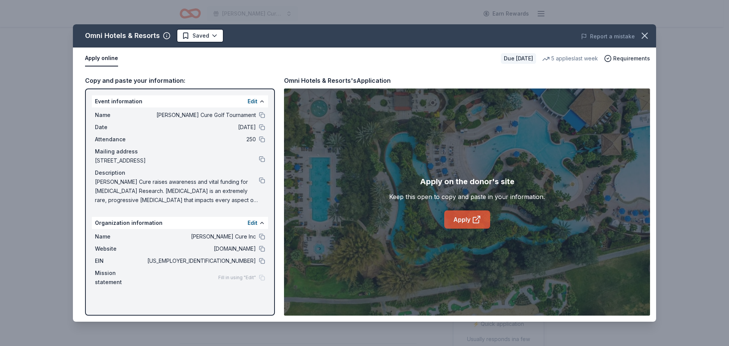
click at [464, 220] on link "Apply" at bounding box center [467, 219] width 46 height 18
click at [468, 218] on link "Apply" at bounding box center [467, 219] width 46 height 18
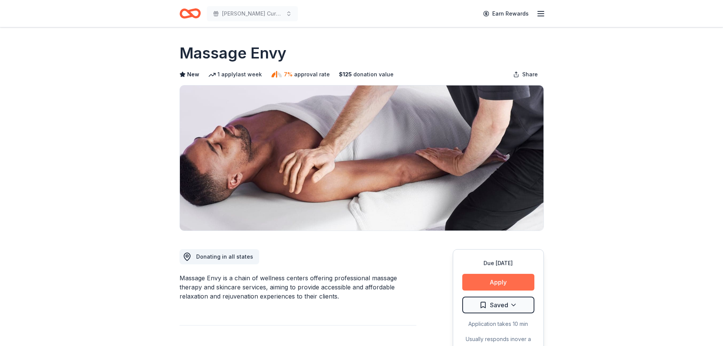
click at [505, 277] on button "Apply" at bounding box center [498, 282] width 72 height 17
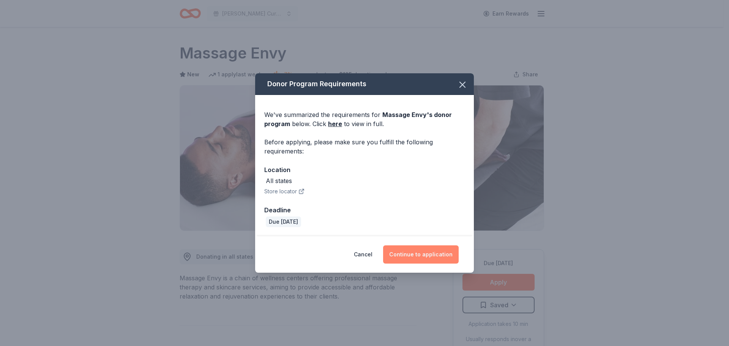
click at [422, 251] on button "Continue to application" at bounding box center [421, 254] width 76 height 18
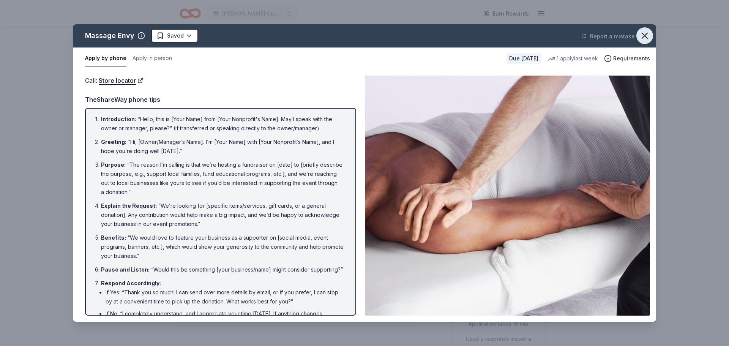
click at [647, 33] on icon "button" at bounding box center [644, 35] width 5 height 5
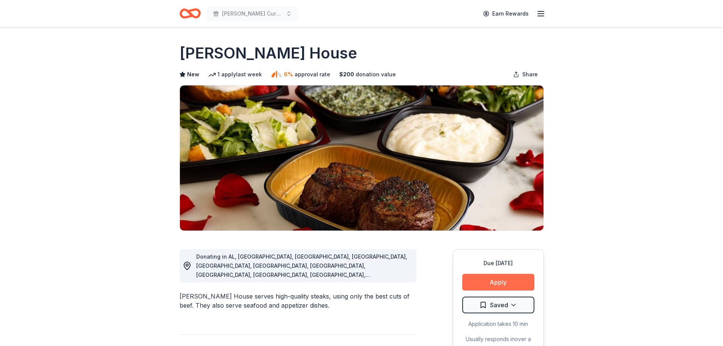
click at [500, 282] on button "Apply" at bounding box center [498, 282] width 72 height 17
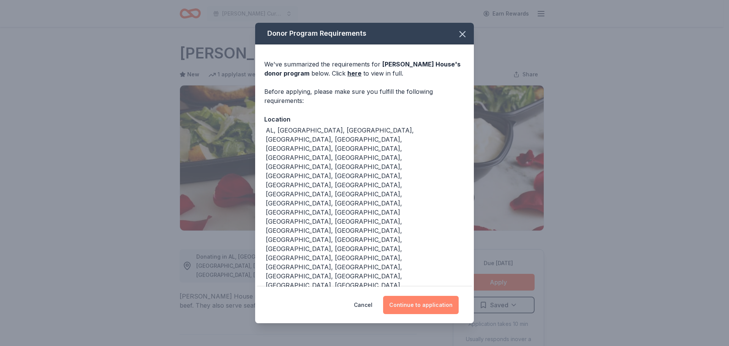
click at [431, 296] on button "Continue to application" at bounding box center [421, 305] width 76 height 18
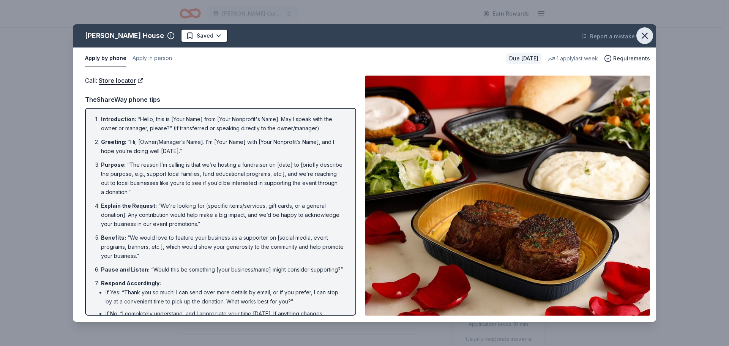
click at [644, 34] on icon "button" at bounding box center [644, 35] width 11 height 11
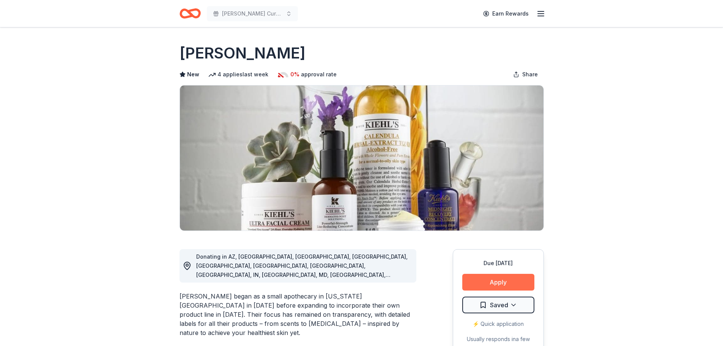
click at [497, 284] on button "Apply" at bounding box center [498, 282] width 72 height 17
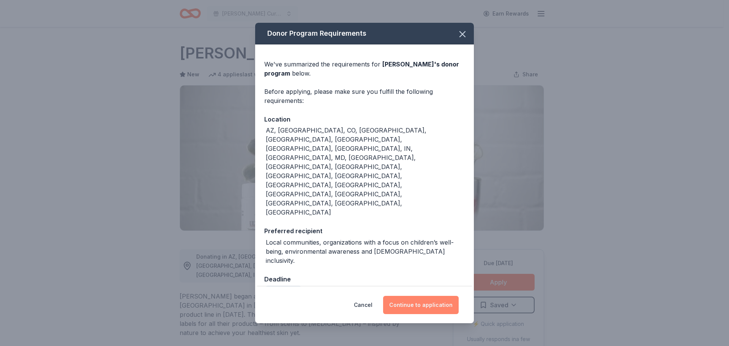
click at [423, 296] on button "Continue to application" at bounding box center [421, 305] width 76 height 18
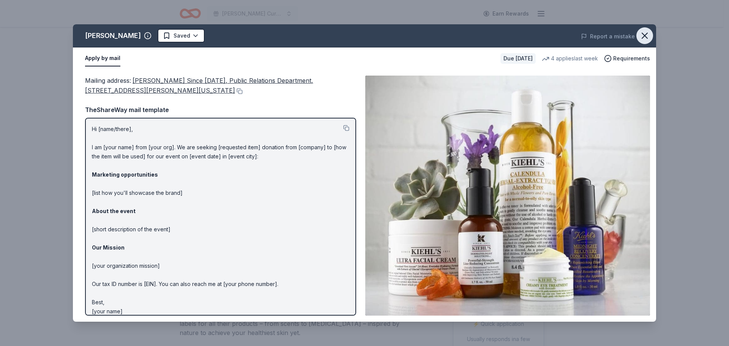
click at [644, 35] on icon "button" at bounding box center [644, 35] width 11 height 11
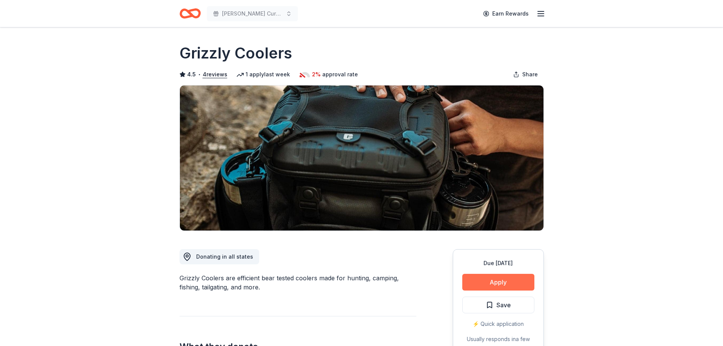
click at [506, 284] on button "Apply" at bounding box center [498, 282] width 72 height 17
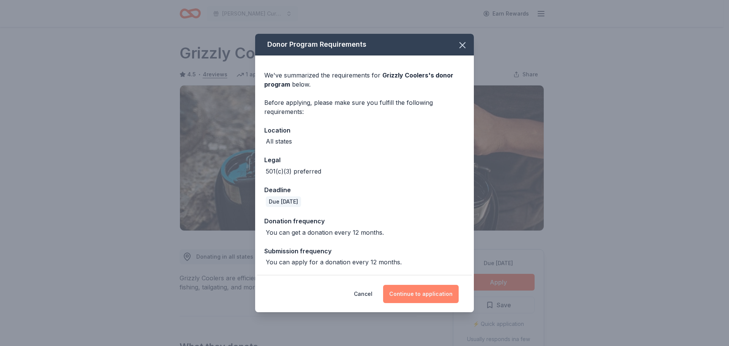
click at [427, 292] on button "Continue to application" at bounding box center [421, 294] width 76 height 18
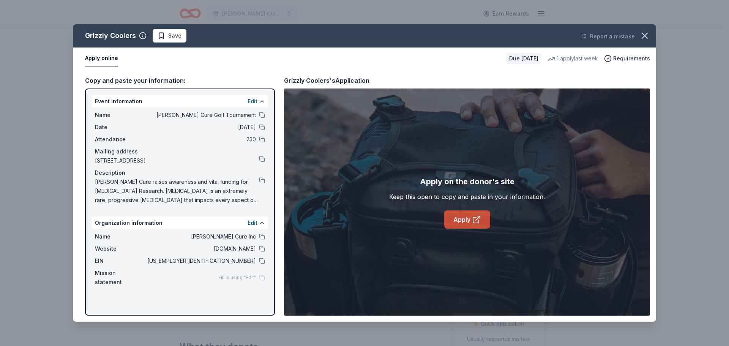
click at [467, 221] on link "Apply" at bounding box center [467, 219] width 46 height 18
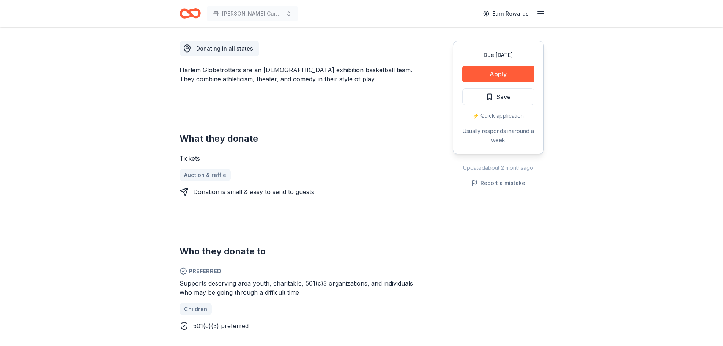
scroll to position [228, 0]
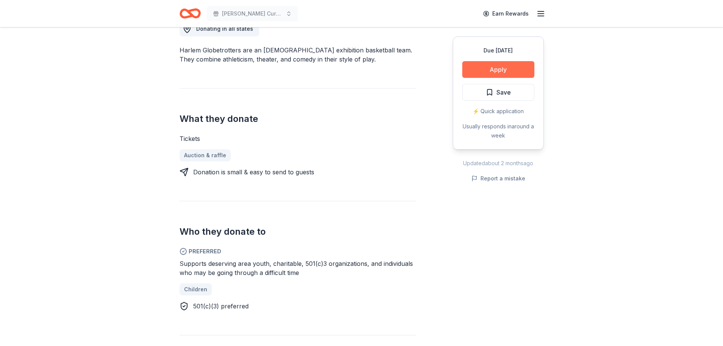
click at [496, 67] on button "Apply" at bounding box center [498, 69] width 72 height 17
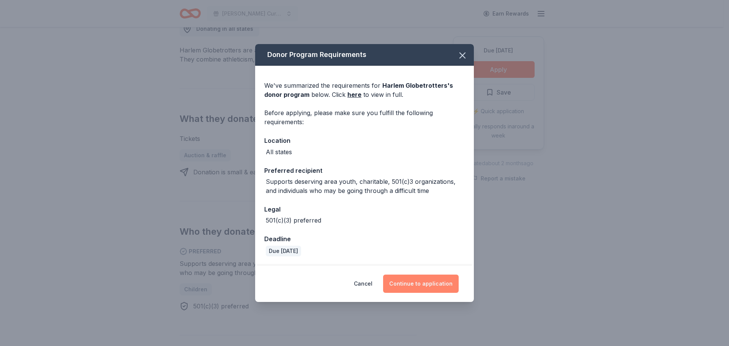
click at [424, 279] on button "Continue to application" at bounding box center [421, 283] width 76 height 18
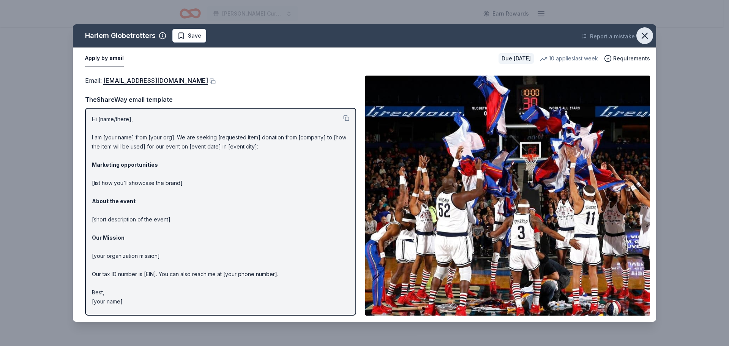
click at [642, 36] on icon "button" at bounding box center [644, 35] width 11 height 11
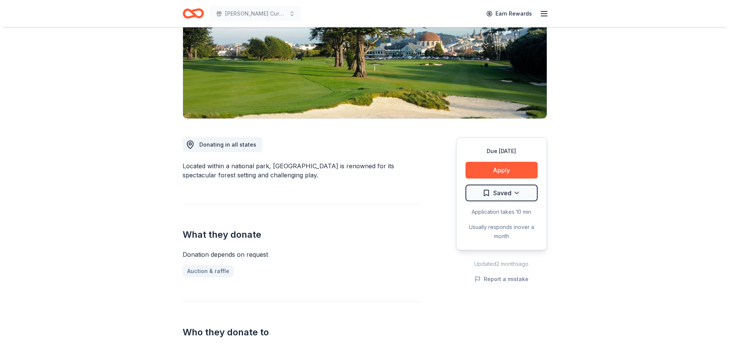
scroll to position [114, 0]
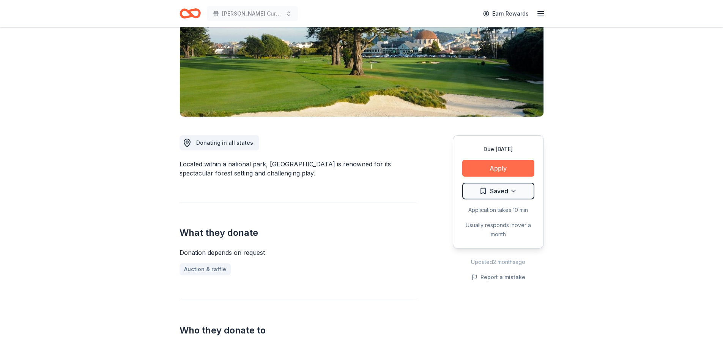
click at [502, 168] on button "Apply" at bounding box center [498, 168] width 72 height 17
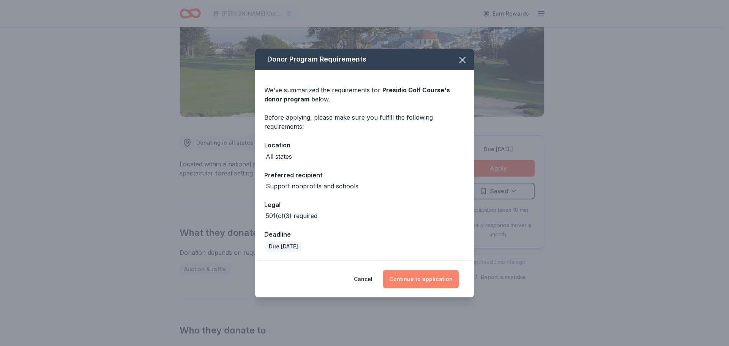
click at [427, 276] on button "Continue to application" at bounding box center [421, 279] width 76 height 18
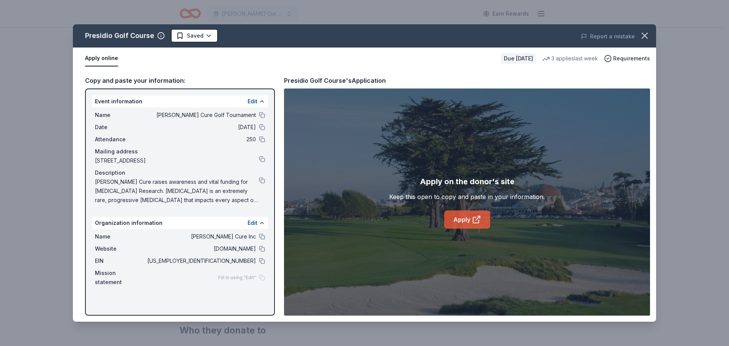
click at [465, 218] on link "Apply" at bounding box center [467, 219] width 46 height 18
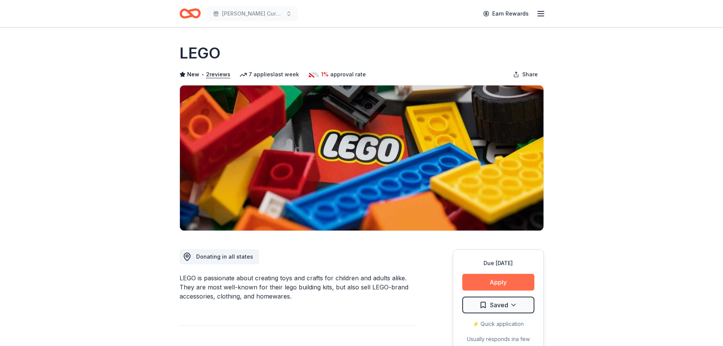
click at [495, 281] on button "Apply" at bounding box center [498, 282] width 72 height 17
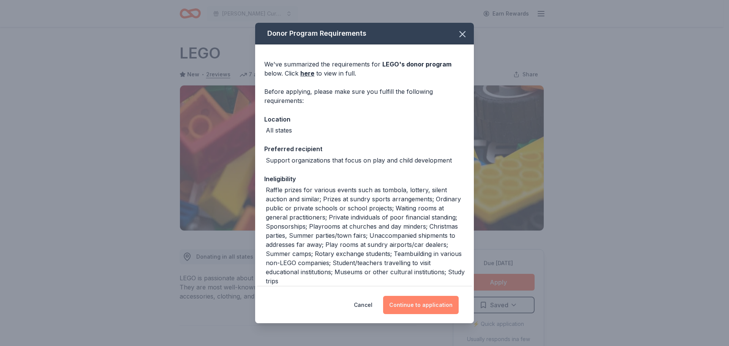
click at [425, 303] on button "Continue to application" at bounding box center [421, 305] width 76 height 18
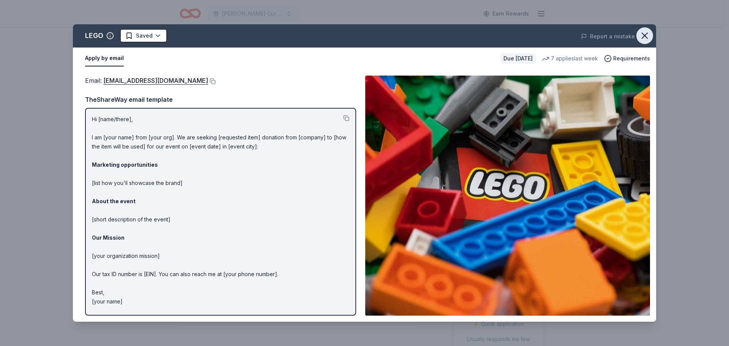
click at [644, 34] on icon "button" at bounding box center [644, 35] width 11 height 11
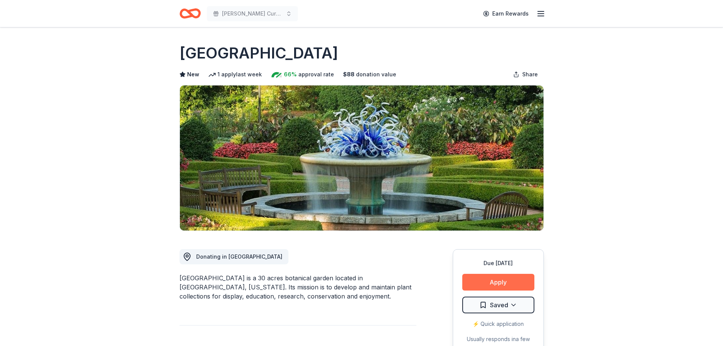
click at [506, 280] on button "Apply" at bounding box center [498, 282] width 72 height 17
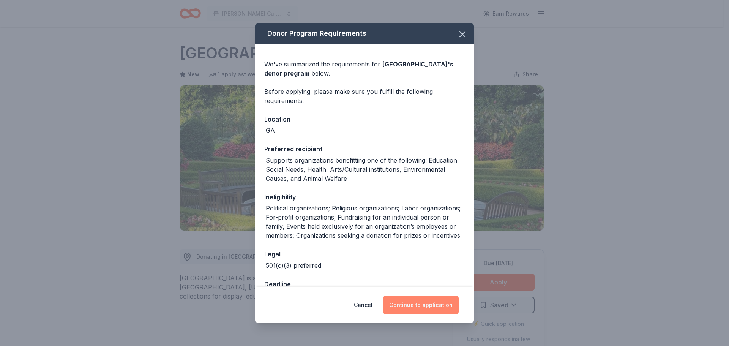
click at [416, 301] on button "Continue to application" at bounding box center [421, 305] width 76 height 18
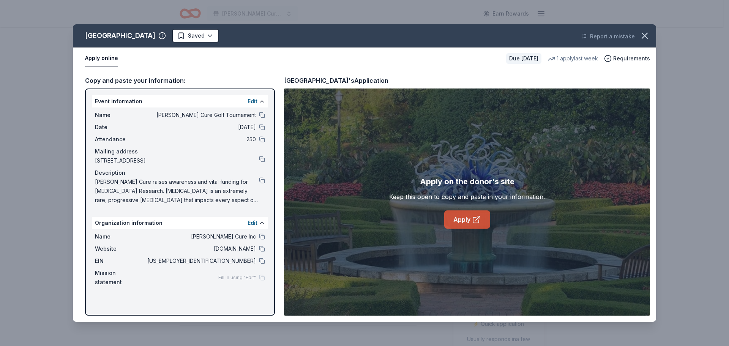
click at [467, 220] on link "Apply" at bounding box center [467, 219] width 46 height 18
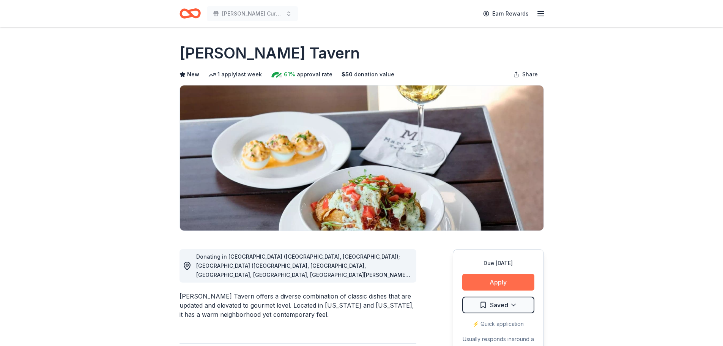
click at [506, 276] on button "Apply" at bounding box center [498, 282] width 72 height 17
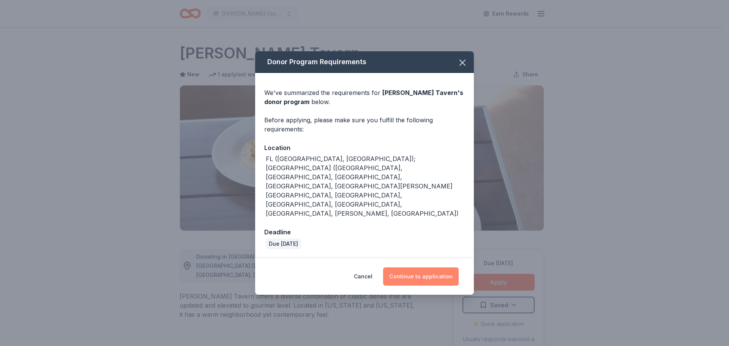
click at [436, 267] on button "Continue to application" at bounding box center [421, 276] width 76 height 18
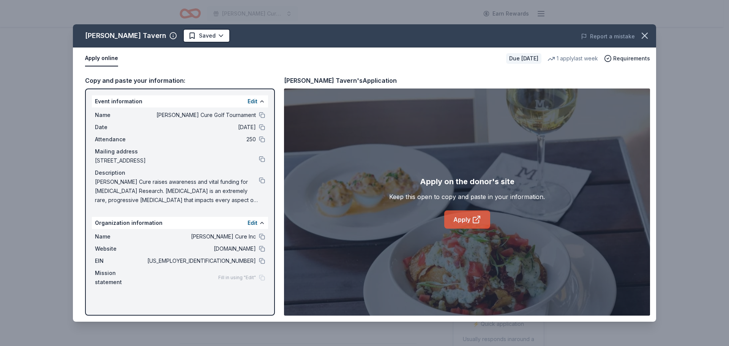
click at [467, 219] on link "Apply" at bounding box center [467, 219] width 46 height 18
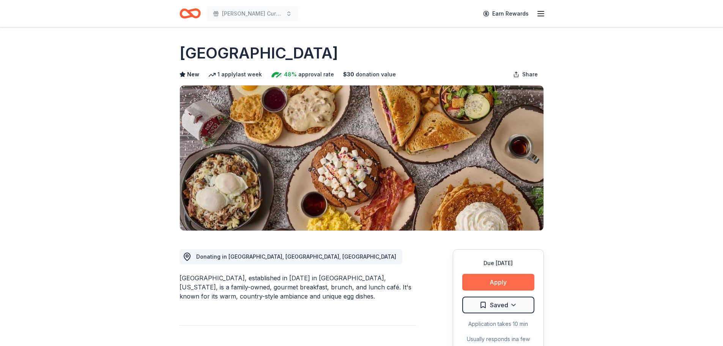
click at [499, 281] on button "Apply" at bounding box center [498, 282] width 72 height 17
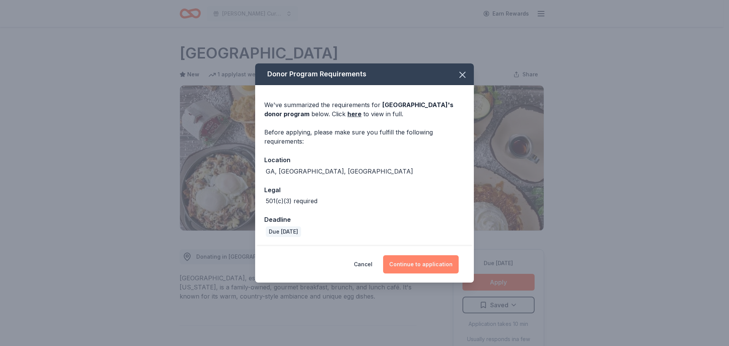
click at [418, 263] on button "Continue to application" at bounding box center [421, 264] width 76 height 18
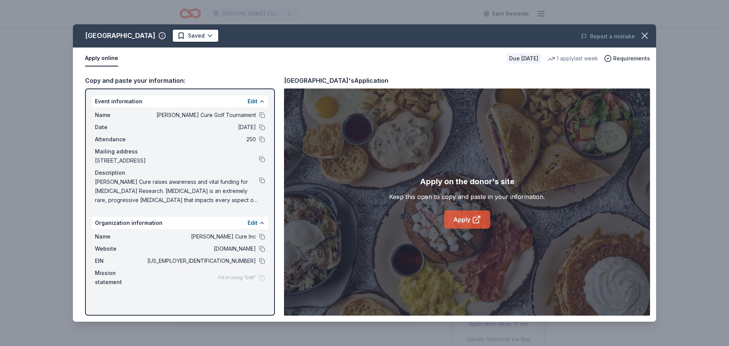
click at [462, 215] on link "Apply" at bounding box center [467, 219] width 46 height 18
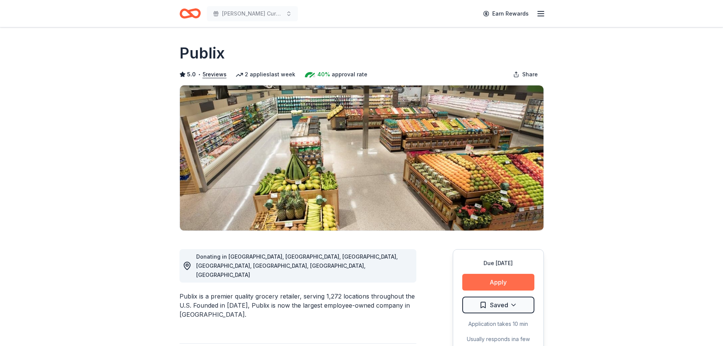
click at [506, 286] on button "Apply" at bounding box center [498, 282] width 72 height 17
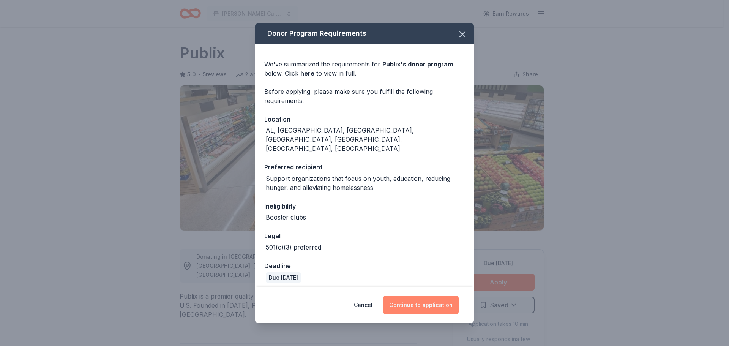
click at [423, 296] on button "Continue to application" at bounding box center [421, 305] width 76 height 18
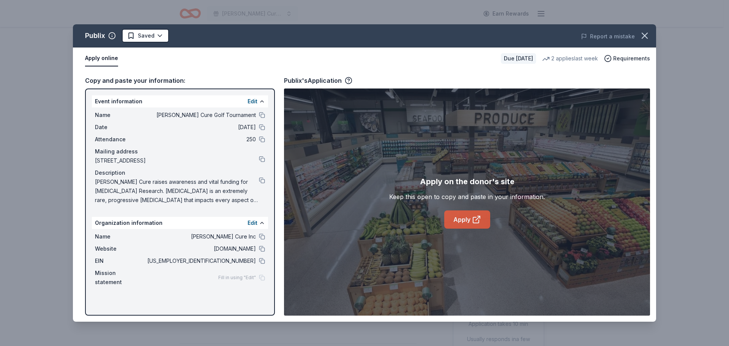
click at [458, 222] on link "Apply" at bounding box center [467, 219] width 46 height 18
click at [263, 260] on button at bounding box center [262, 261] width 6 height 6
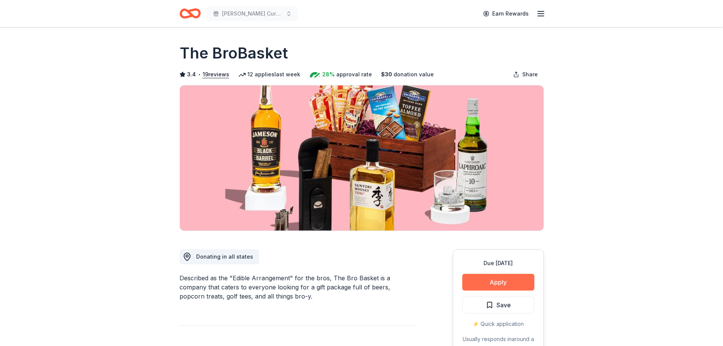
click at [495, 279] on button "Apply" at bounding box center [498, 282] width 72 height 17
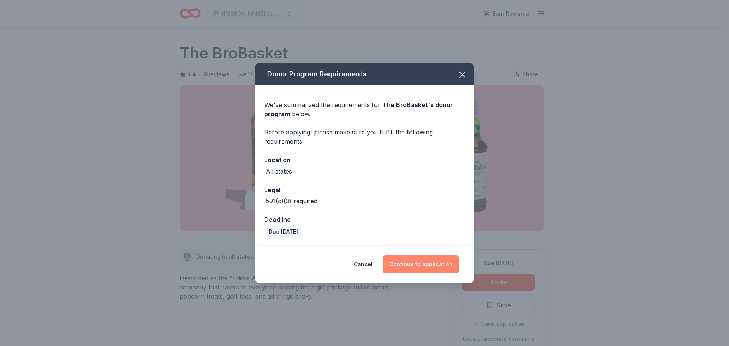
click at [428, 266] on button "Continue to application" at bounding box center [421, 264] width 76 height 18
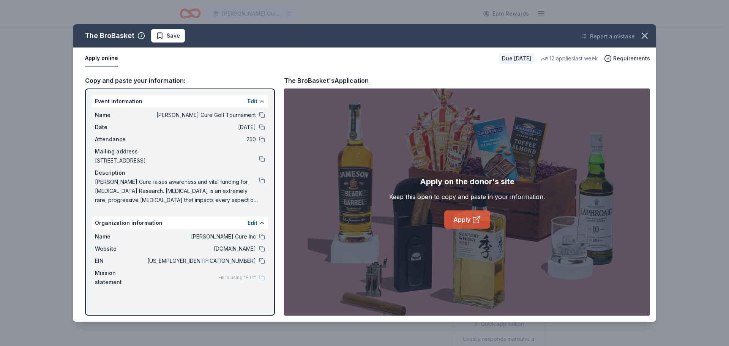
click at [465, 220] on link "Apply" at bounding box center [467, 219] width 46 height 18
